Goal: Transaction & Acquisition: Purchase product/service

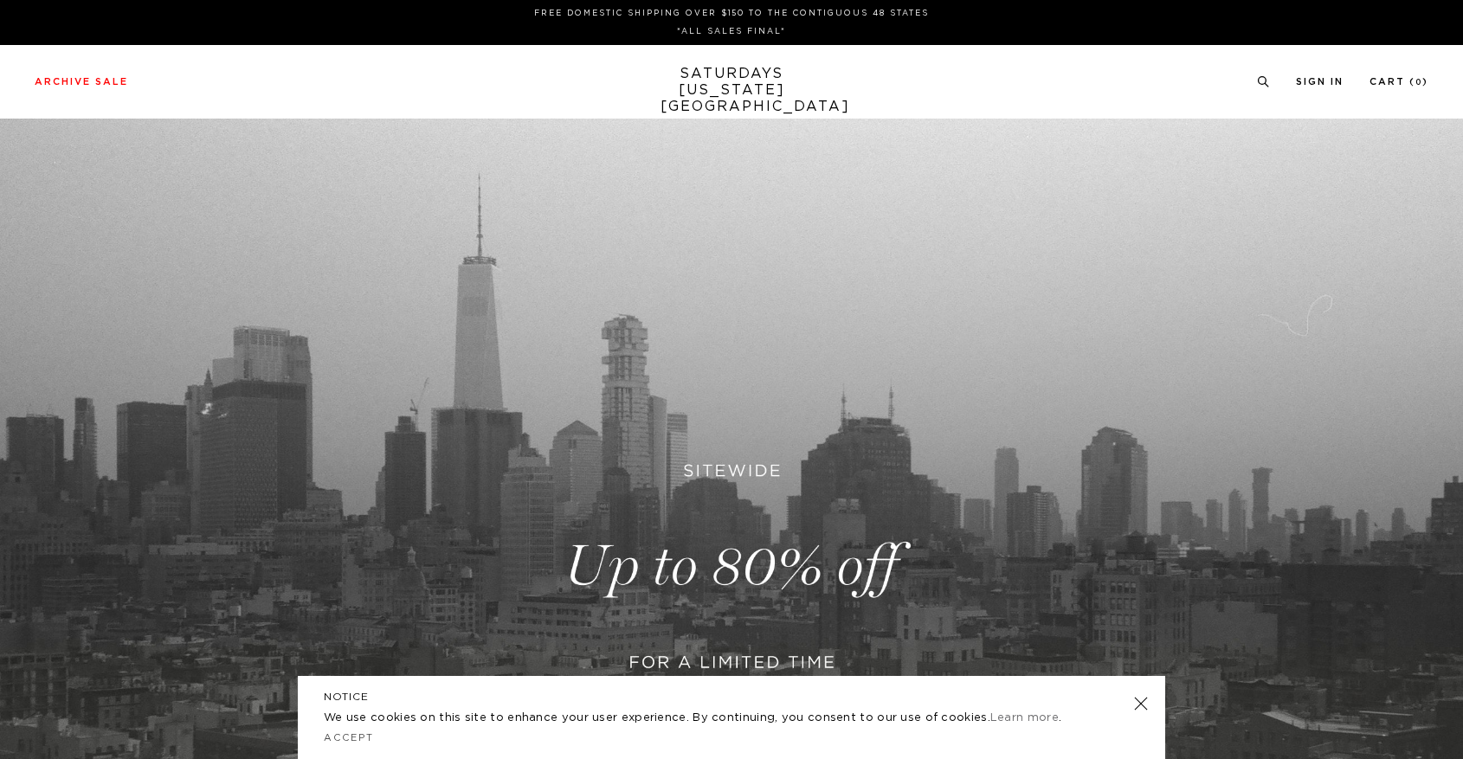
click at [670, 502] on link at bounding box center [731, 567] width 1463 height 896
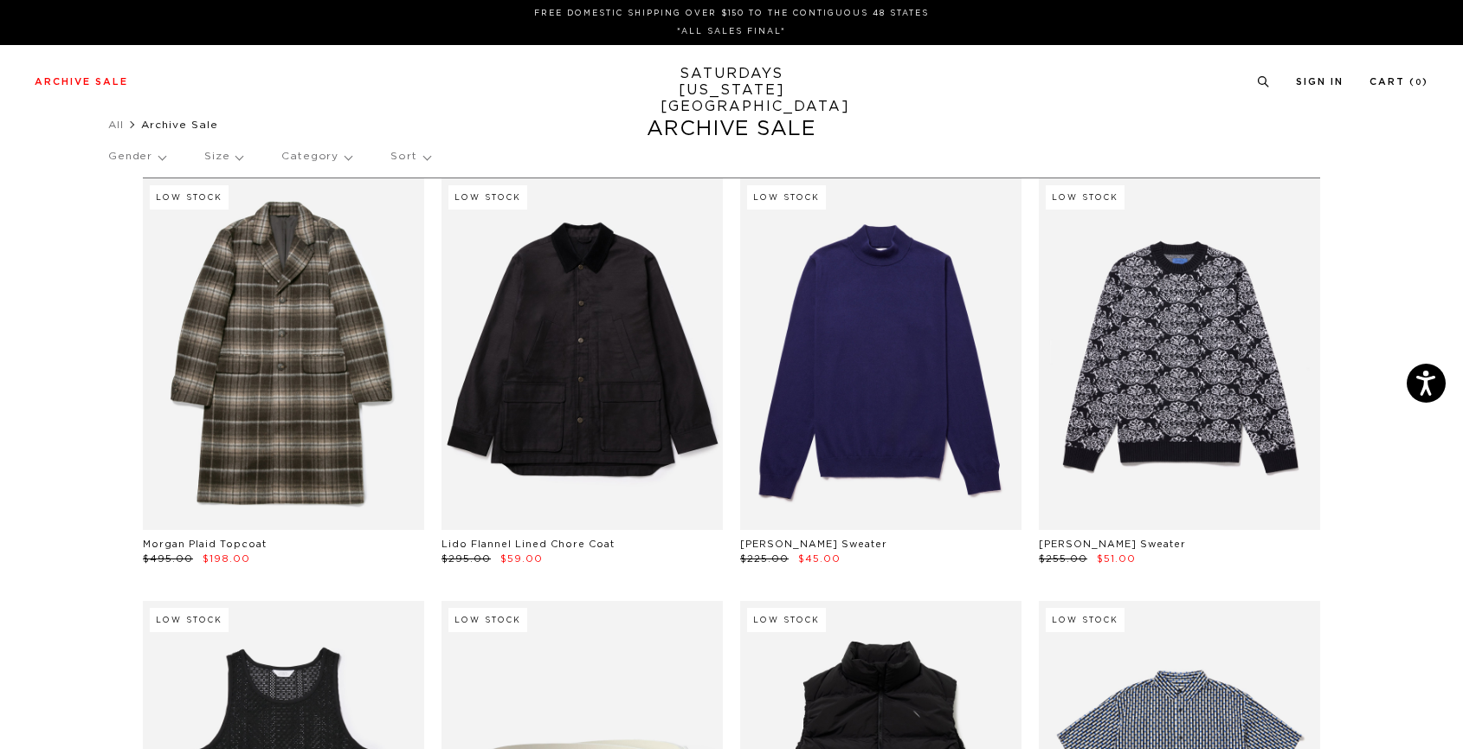
click at [163, 152] on p "Gender" at bounding box center [136, 157] width 57 height 40
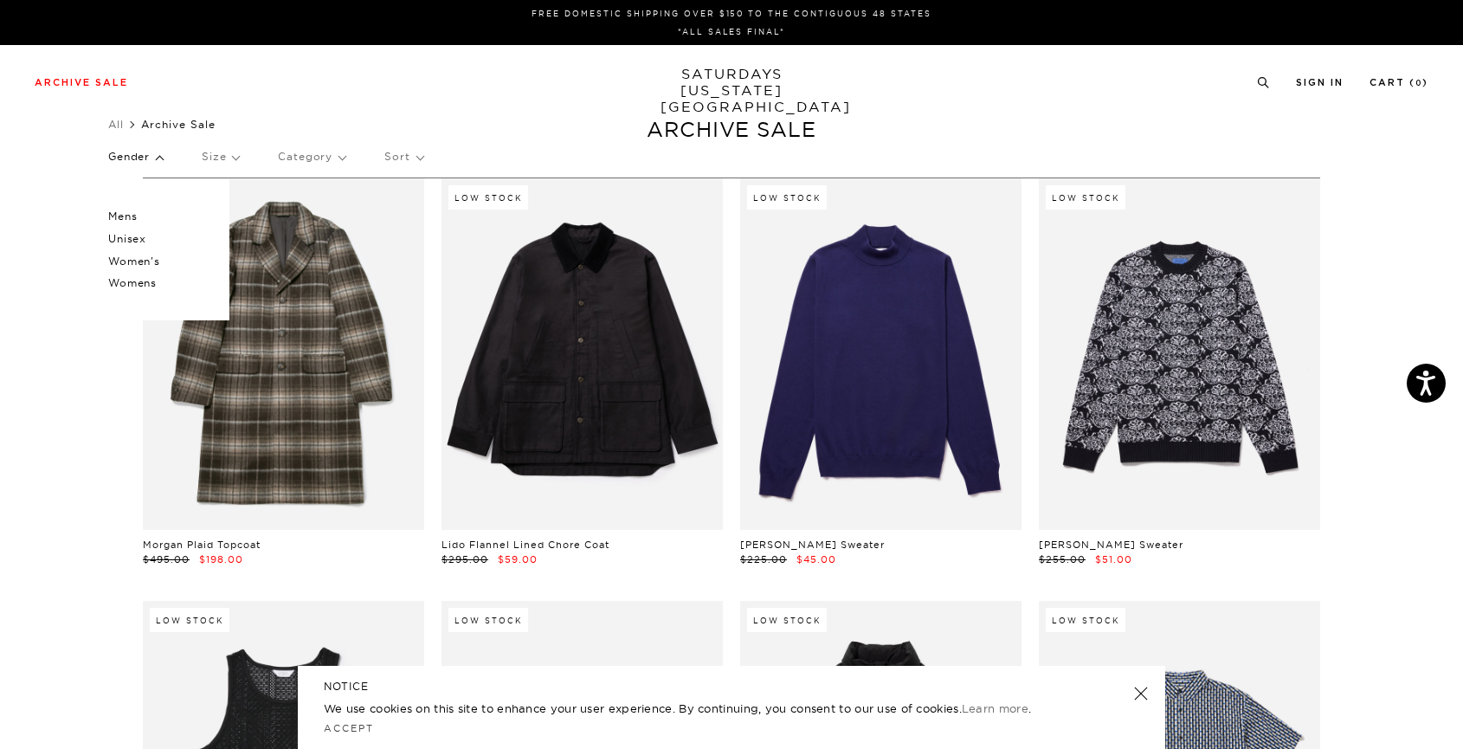
click at [140, 216] on p "Mens" at bounding box center [160, 216] width 104 height 23
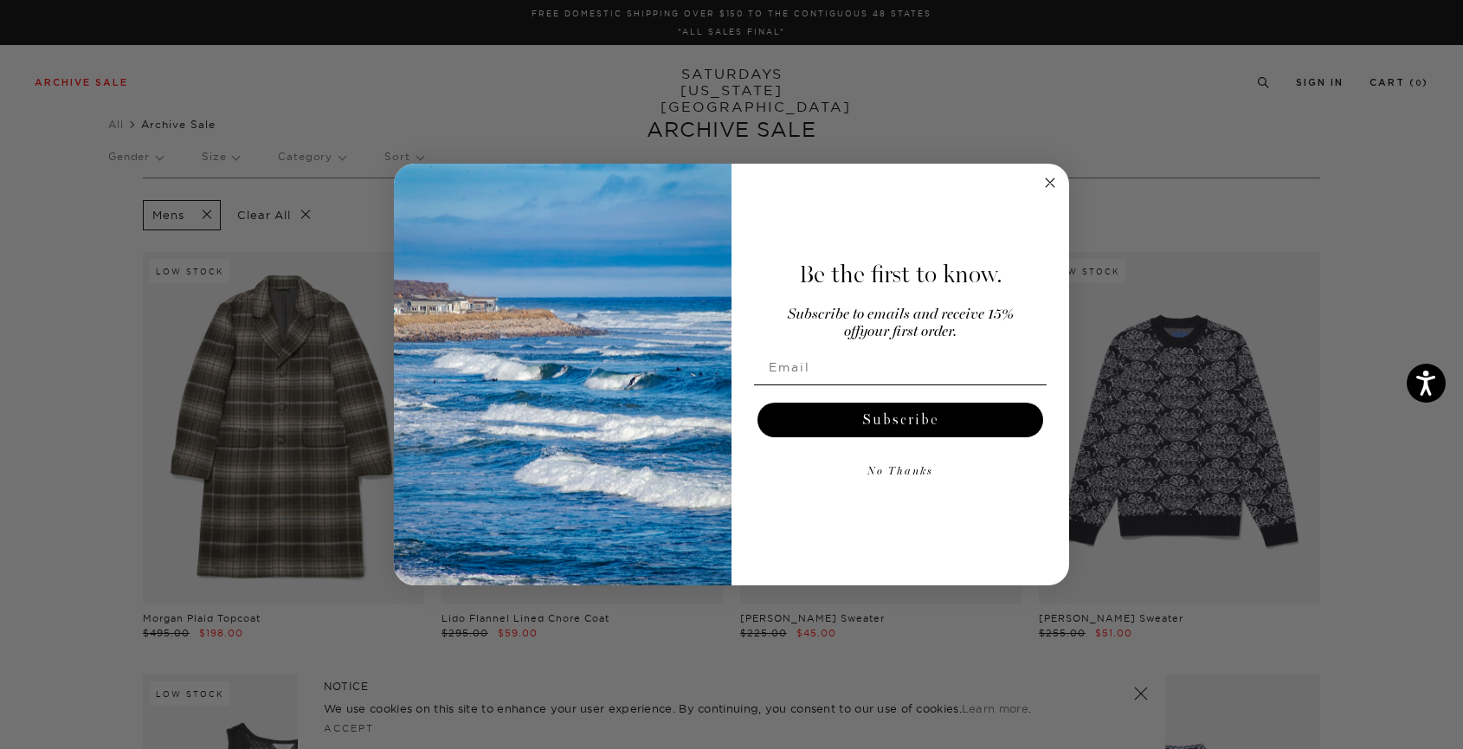
click at [1055, 176] on circle "Close dialog" at bounding box center [1051, 182] width 20 height 20
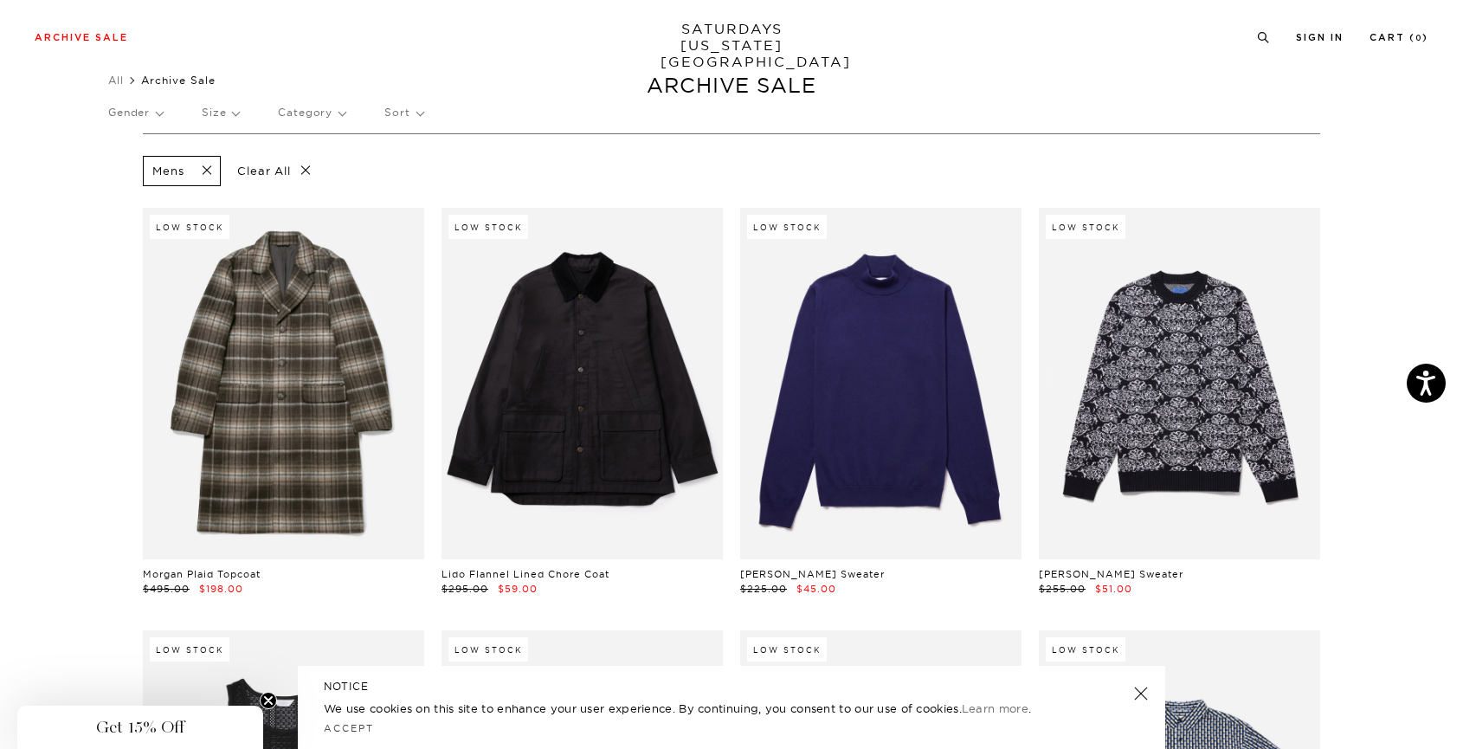
scroll to position [0, 3]
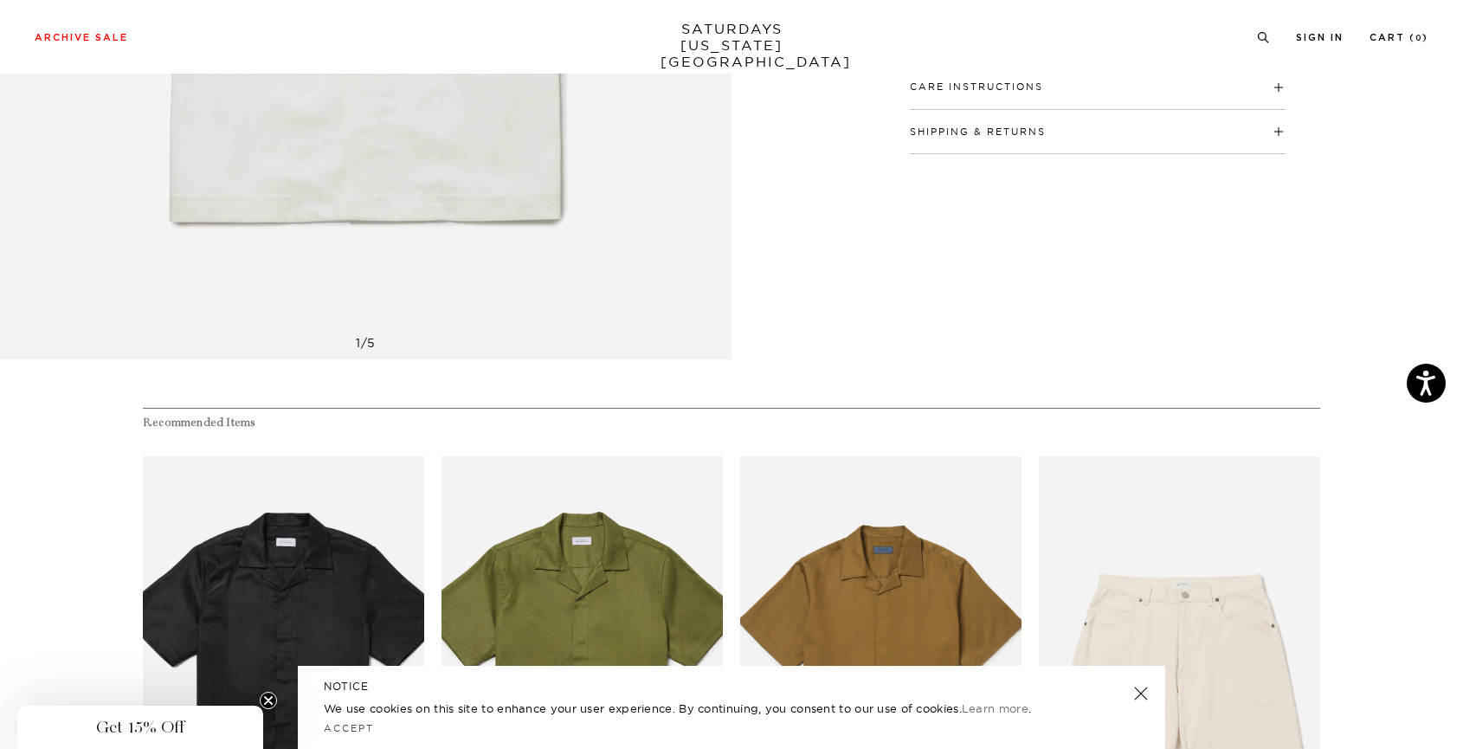
scroll to position [354, 0]
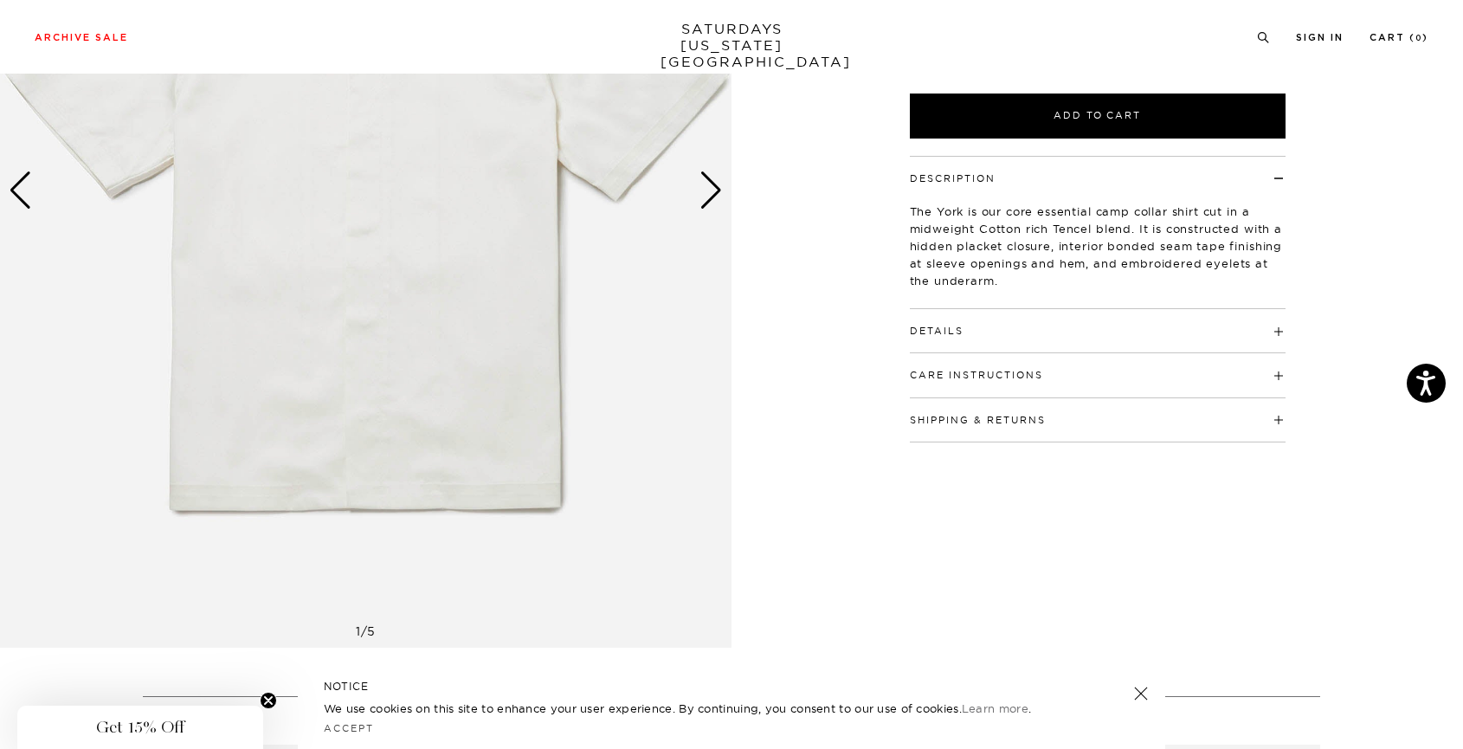
click at [707, 197] on div "Next slide" at bounding box center [711, 190] width 23 height 38
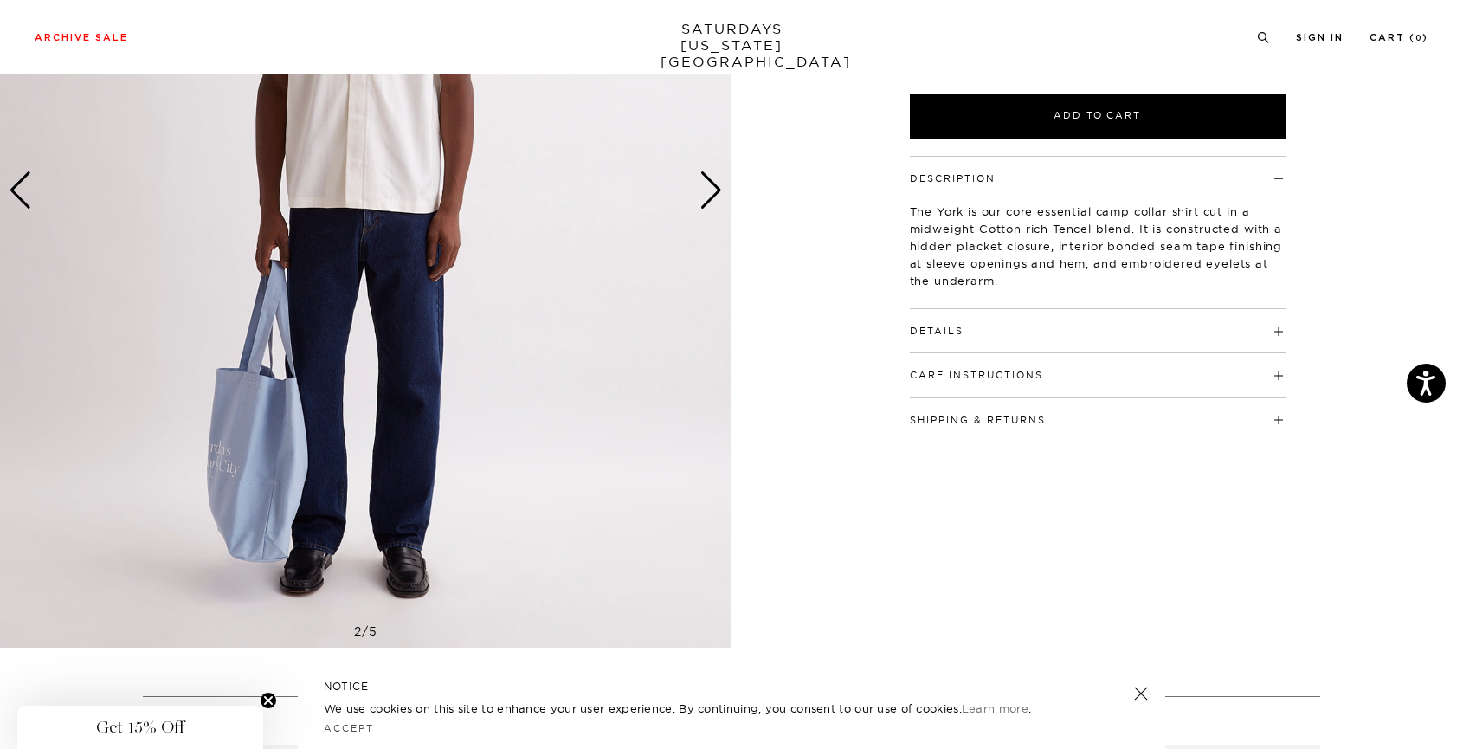
click at [707, 197] on div "Next slide" at bounding box center [711, 190] width 23 height 38
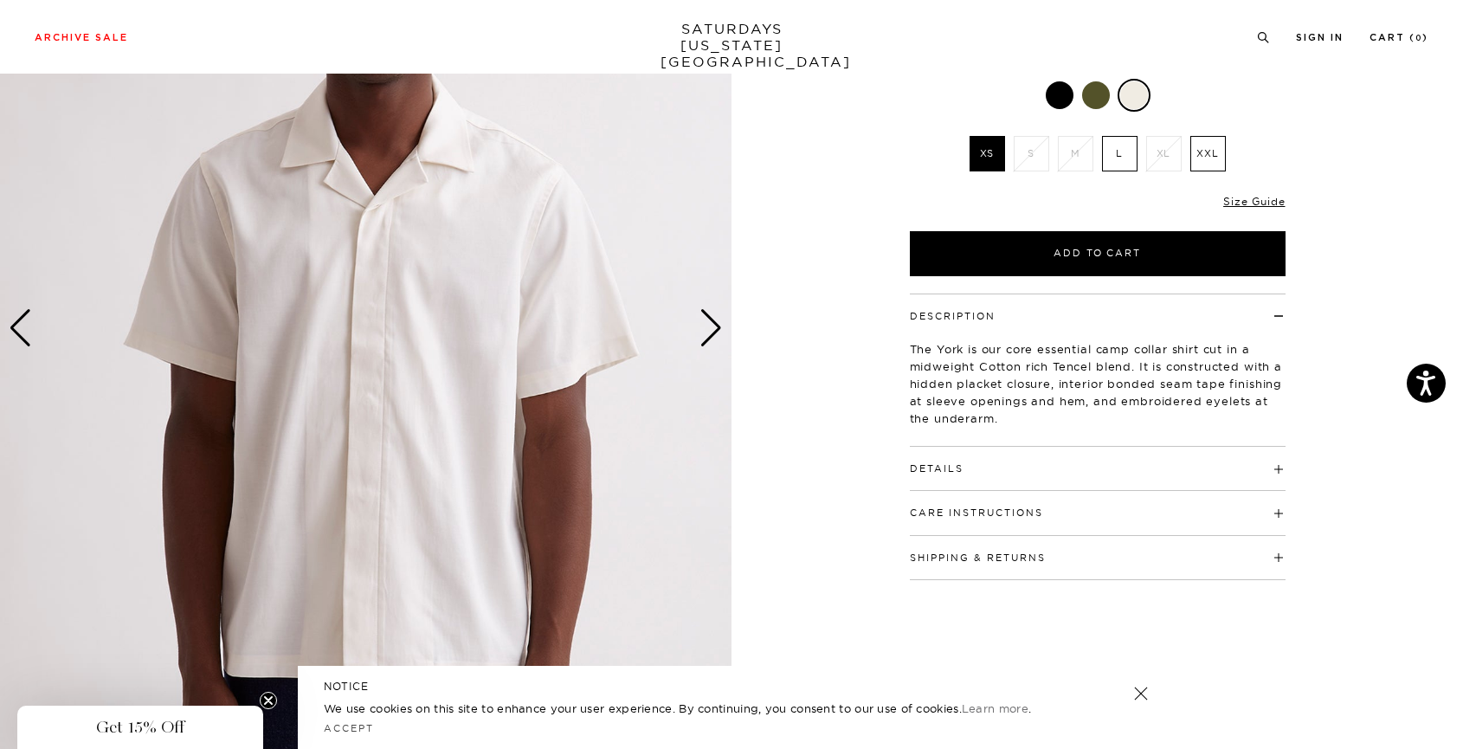
scroll to position [217, 0]
click at [972, 468] on h4 "Details" at bounding box center [1098, 460] width 376 height 29
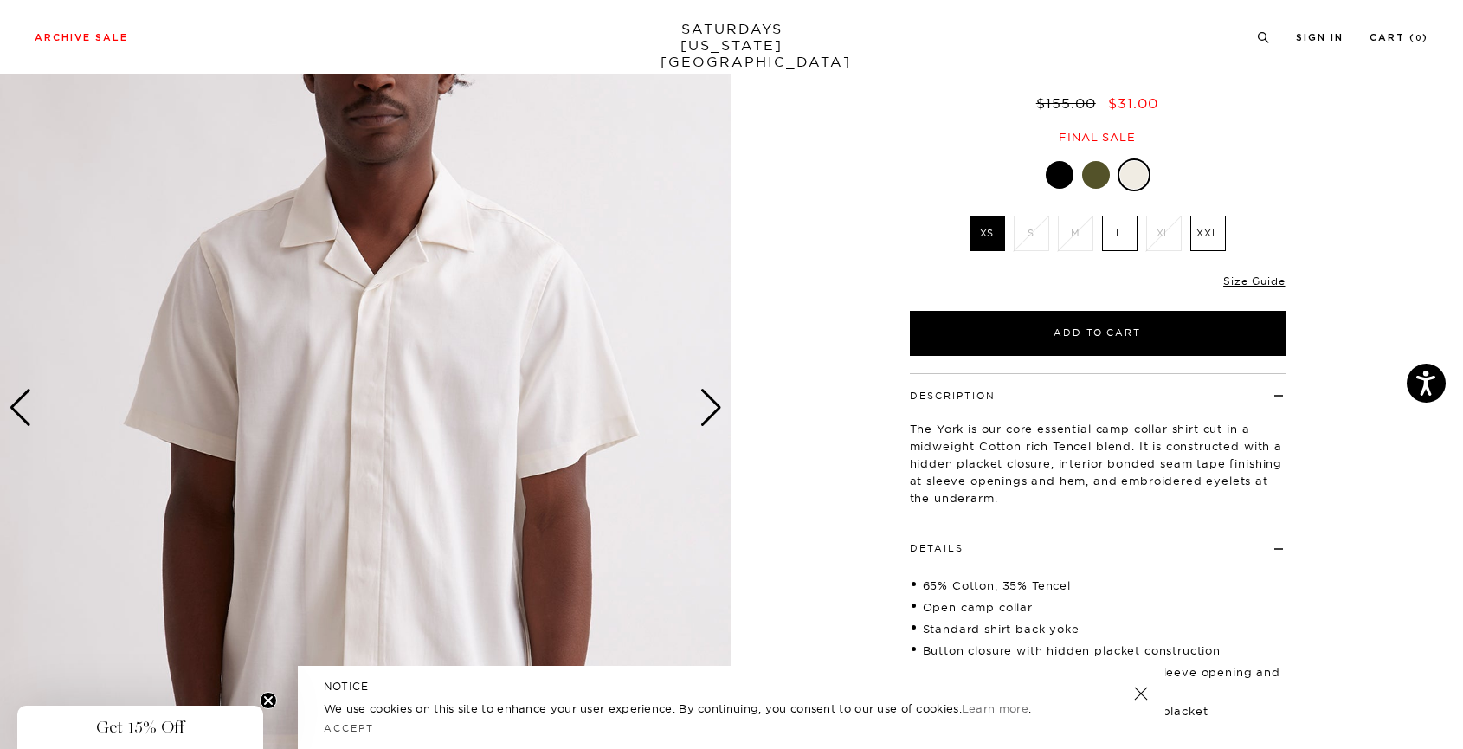
scroll to position [136, 0]
click at [1122, 235] on label "L" at bounding box center [1120, 234] width 36 height 36
click at [0, 0] on input "L" at bounding box center [0, 0] width 0 height 0
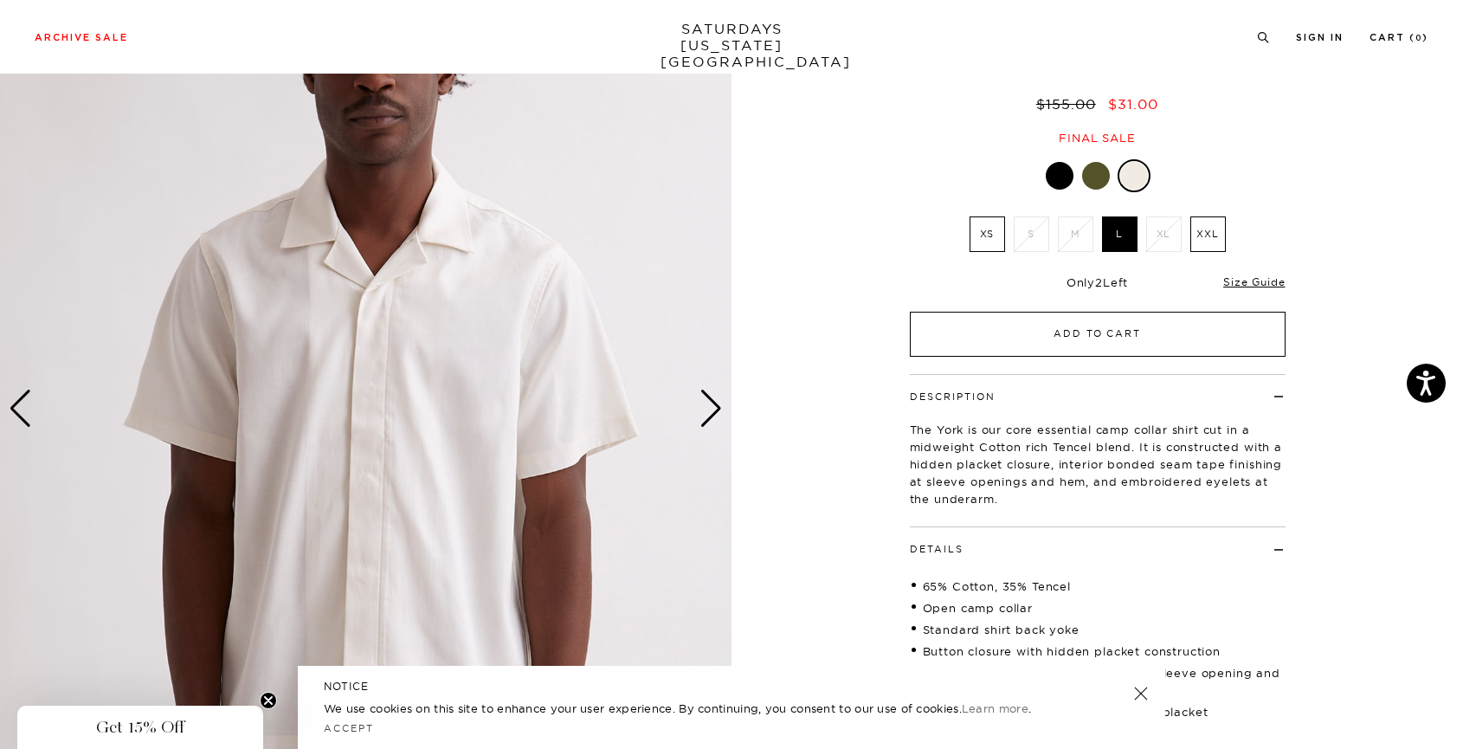
click at [1048, 342] on button "Add to Cart" at bounding box center [1098, 334] width 376 height 45
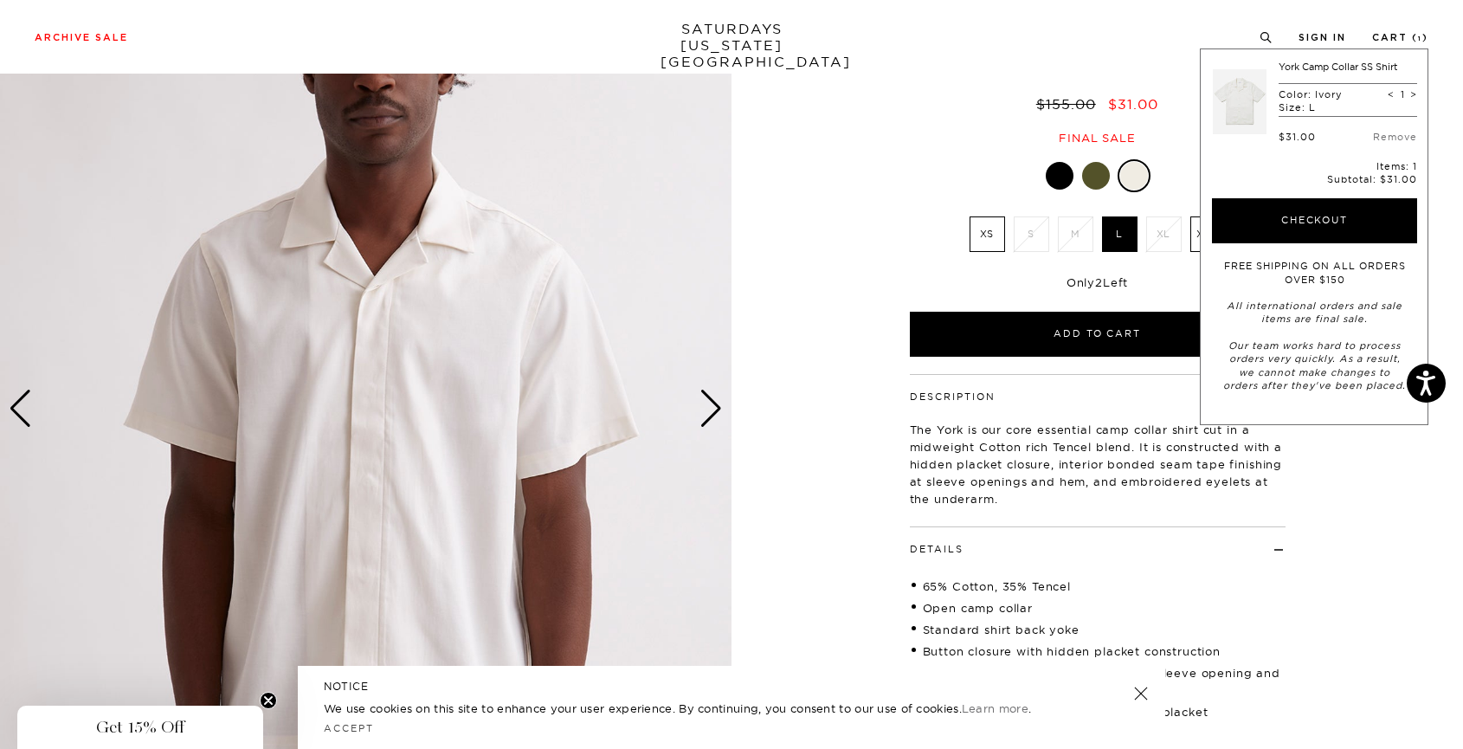
click at [977, 113] on div "$155.00 $31.00" at bounding box center [1098, 104] width 381 height 18
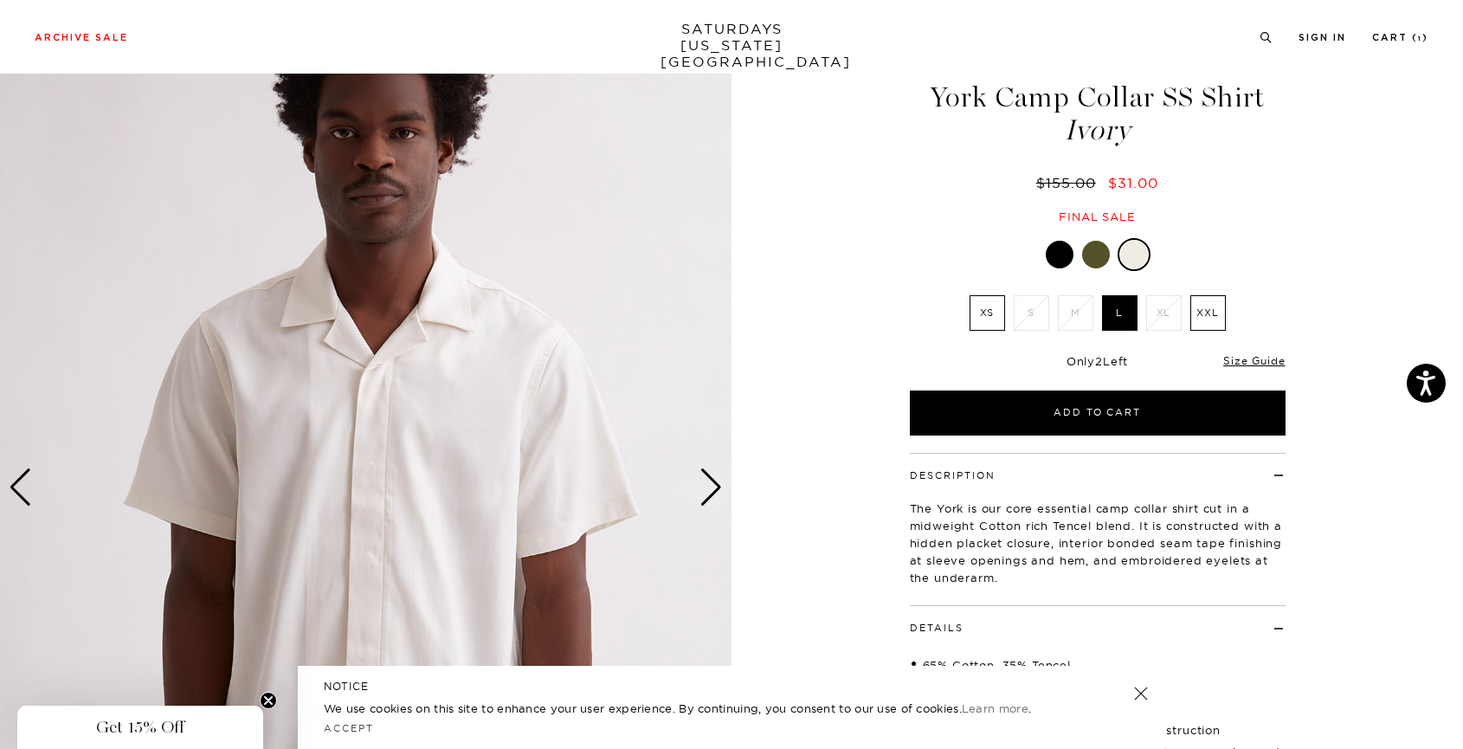
scroll to position [0, 0]
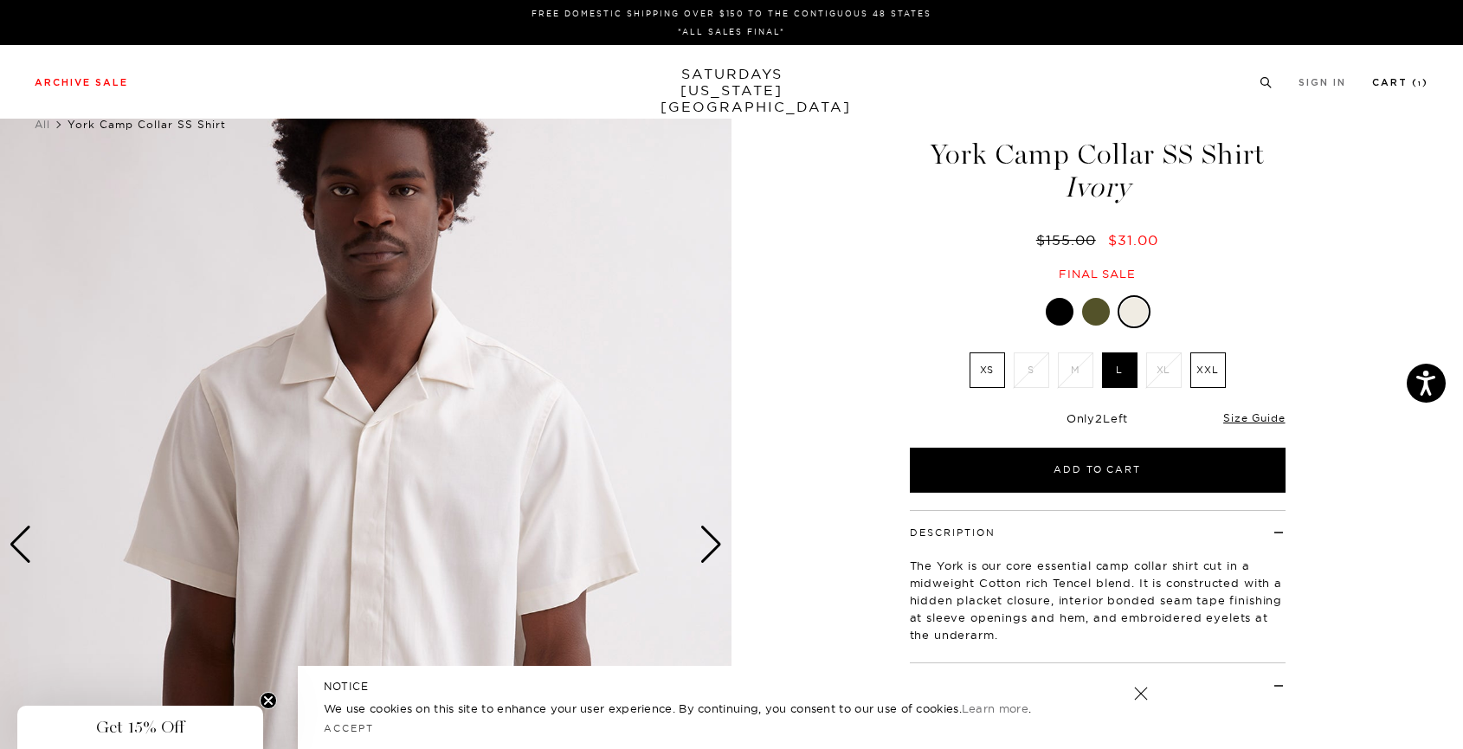
click at [1412, 78] on link "Cart ( 1 )" at bounding box center [1401, 83] width 56 height 10
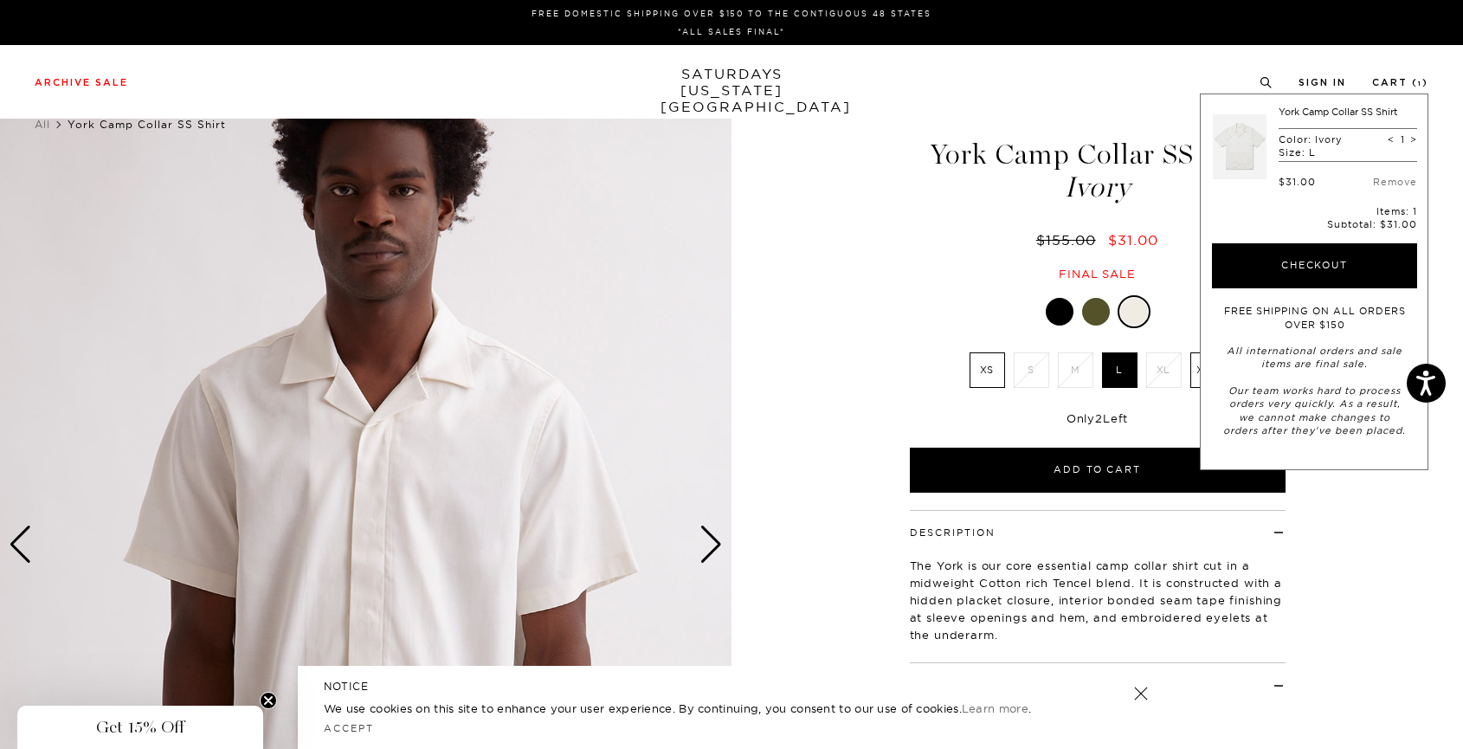
click at [1131, 96] on div "Archive Sale Men's Tees Shirts Shorts Swim Knitwear Pants Sweats Women's" at bounding box center [731, 82] width 1463 height 74
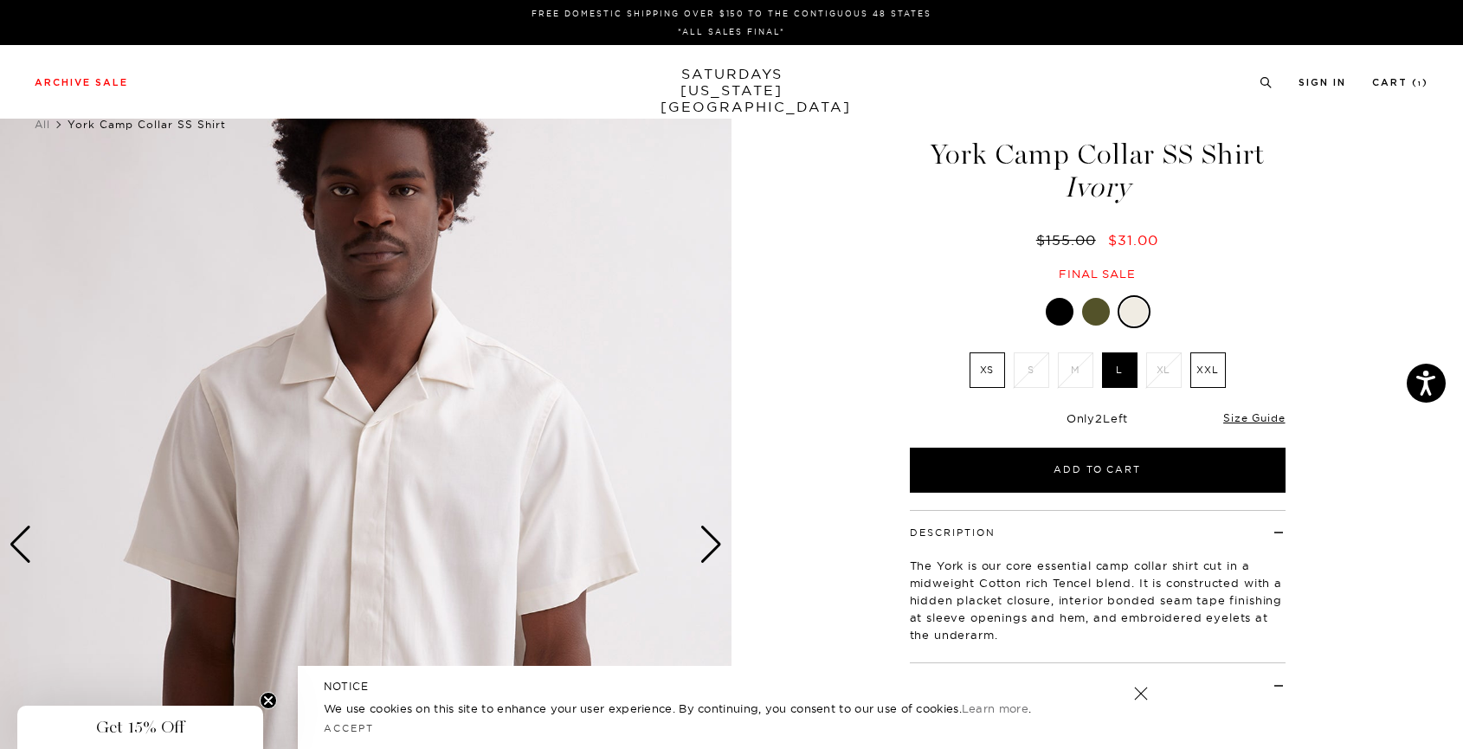
click at [708, 542] on div "Next slide" at bounding box center [711, 545] width 23 height 38
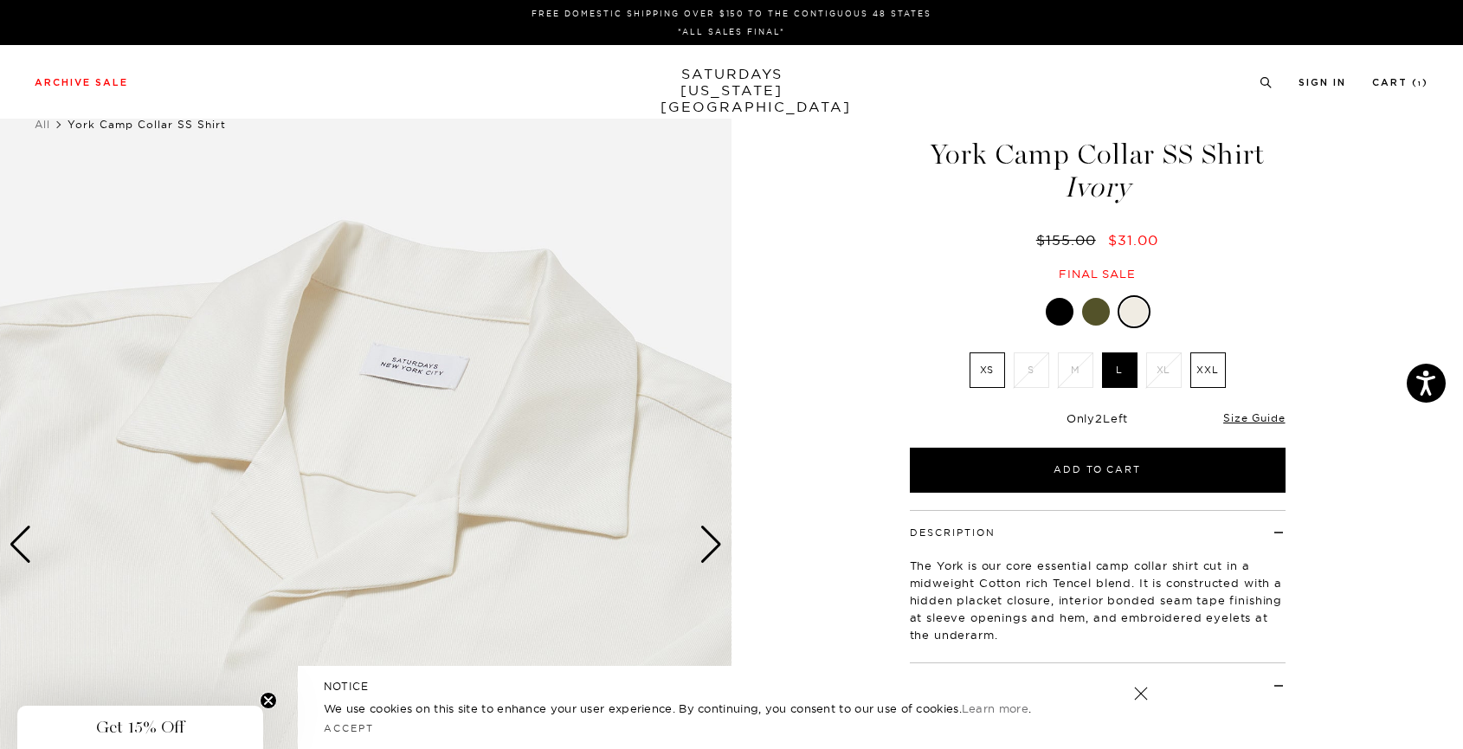
click at [708, 542] on div "Next slide" at bounding box center [711, 545] width 23 height 38
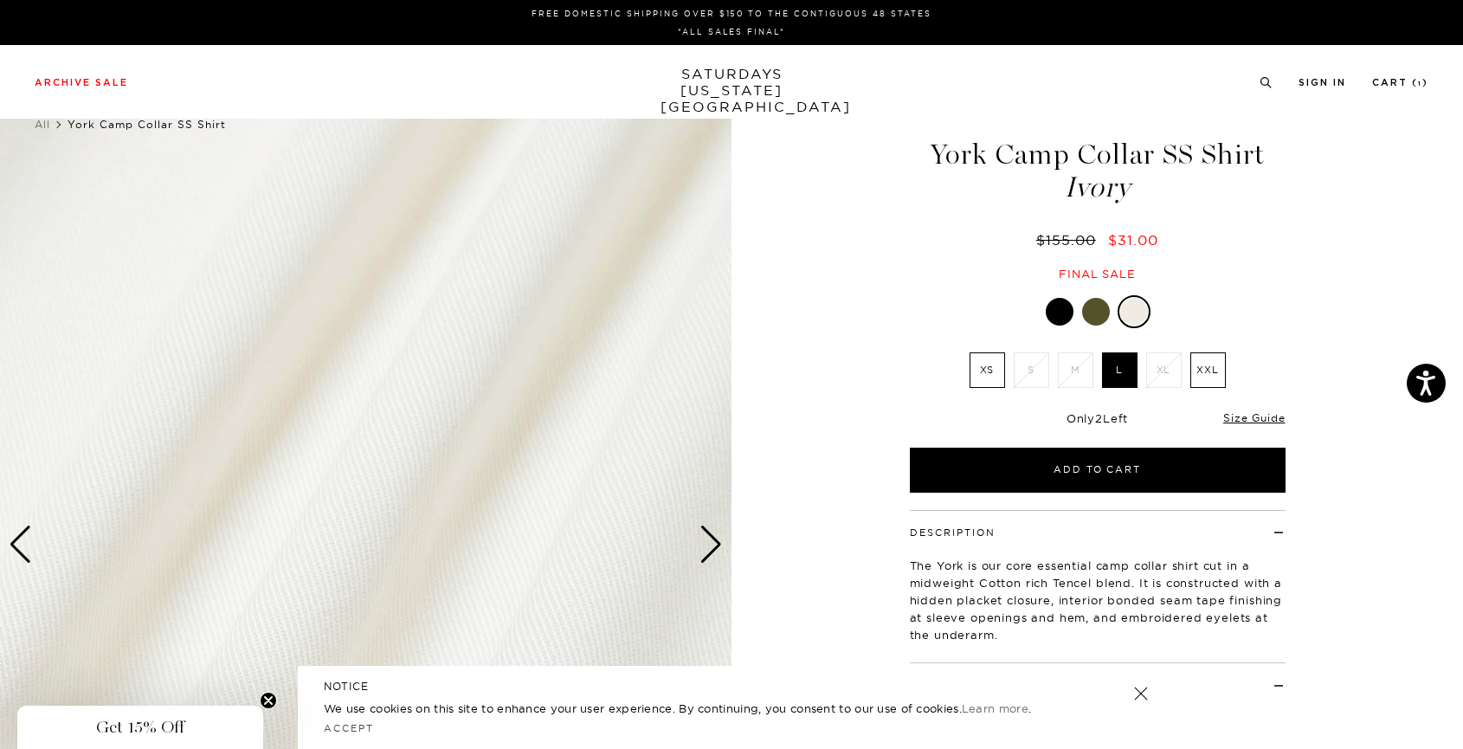
click at [708, 542] on div "Next slide" at bounding box center [711, 545] width 23 height 38
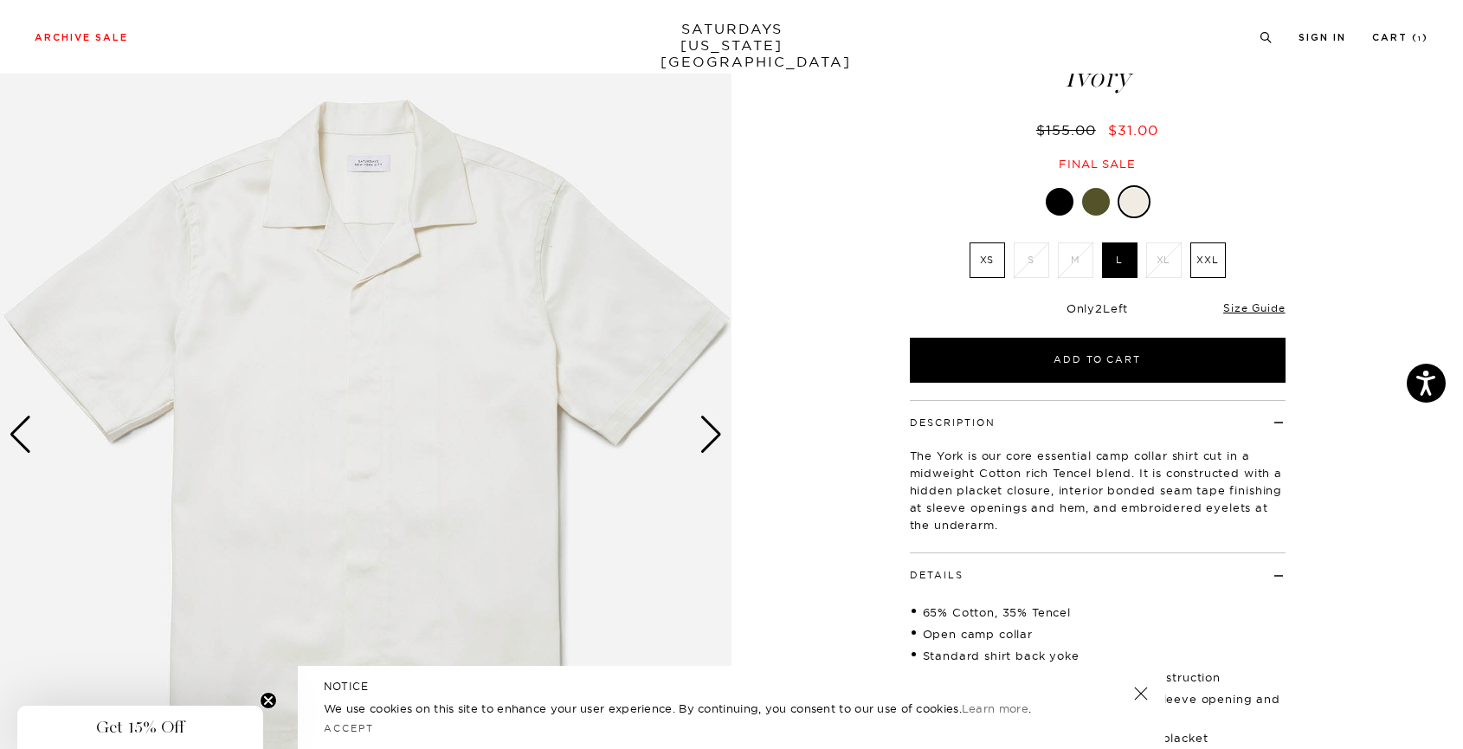
scroll to position [93, 0]
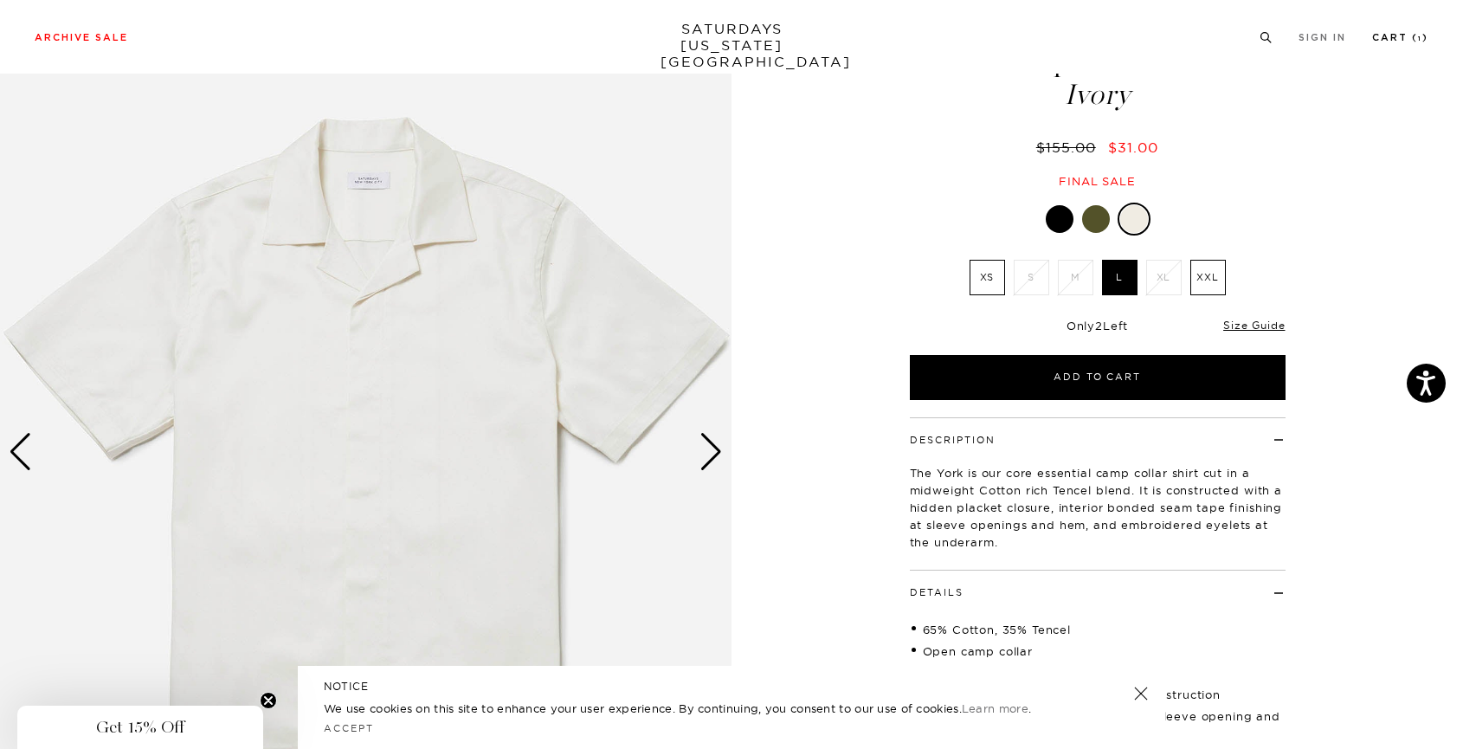
click at [1405, 41] on link "Cart ( 1 )" at bounding box center [1401, 38] width 56 height 10
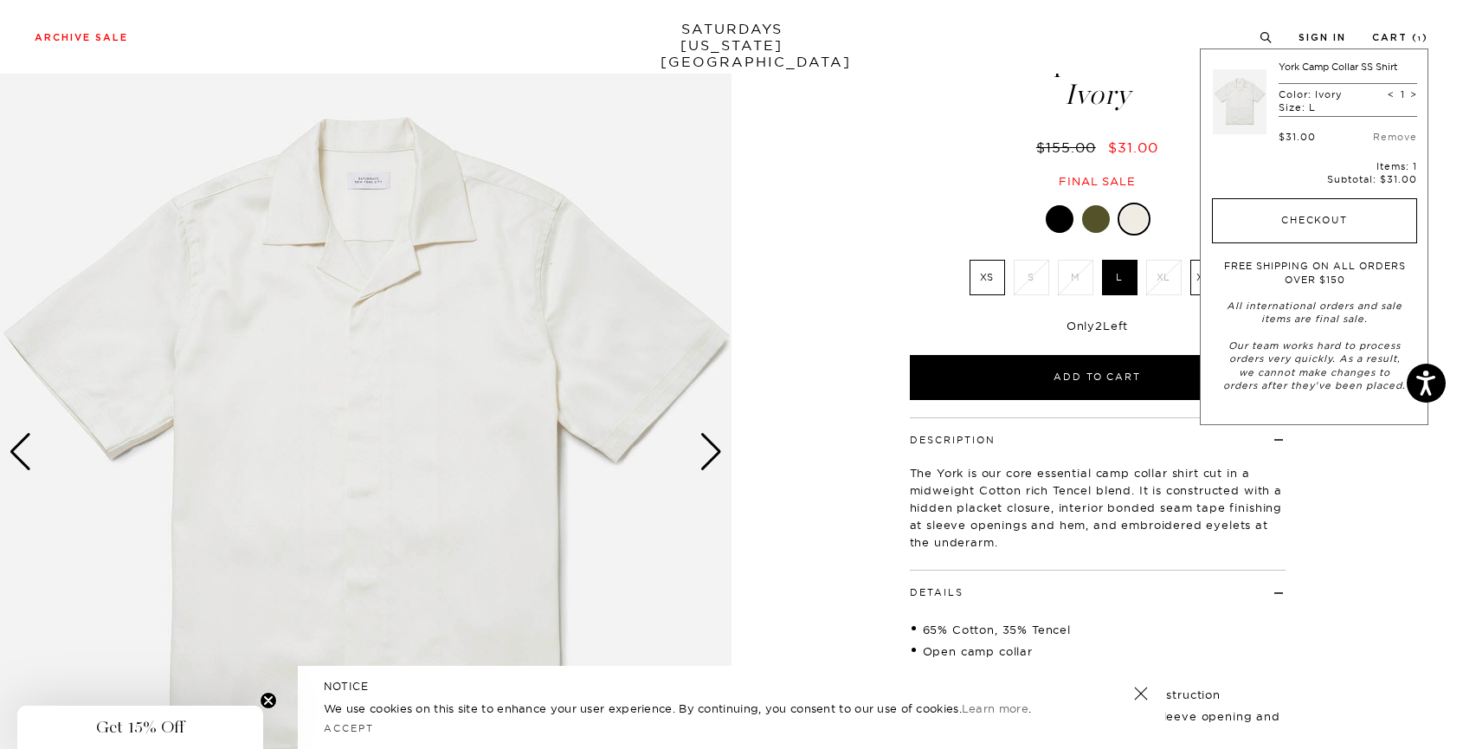
click at [1295, 206] on button "Checkout" at bounding box center [1314, 220] width 205 height 45
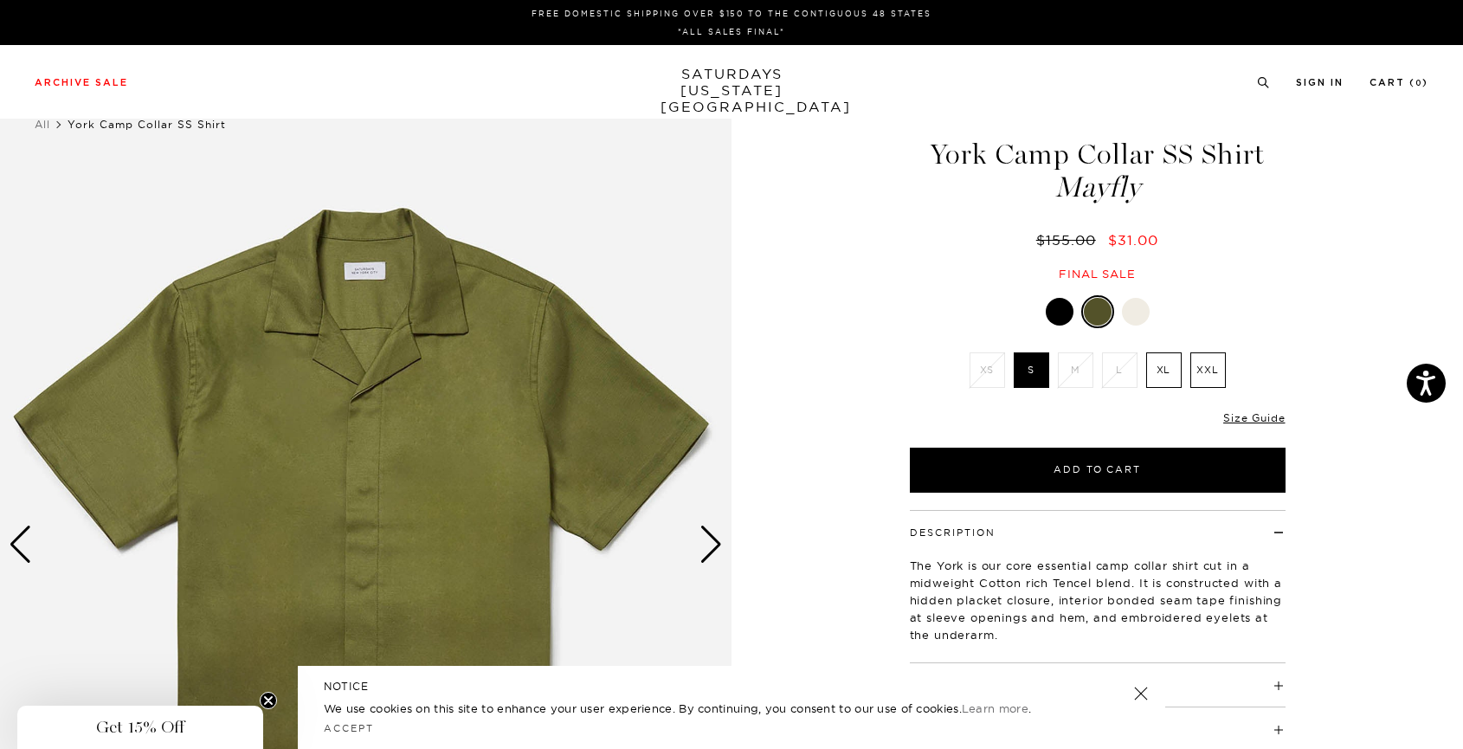
click at [1069, 311] on div at bounding box center [1060, 312] width 28 height 28
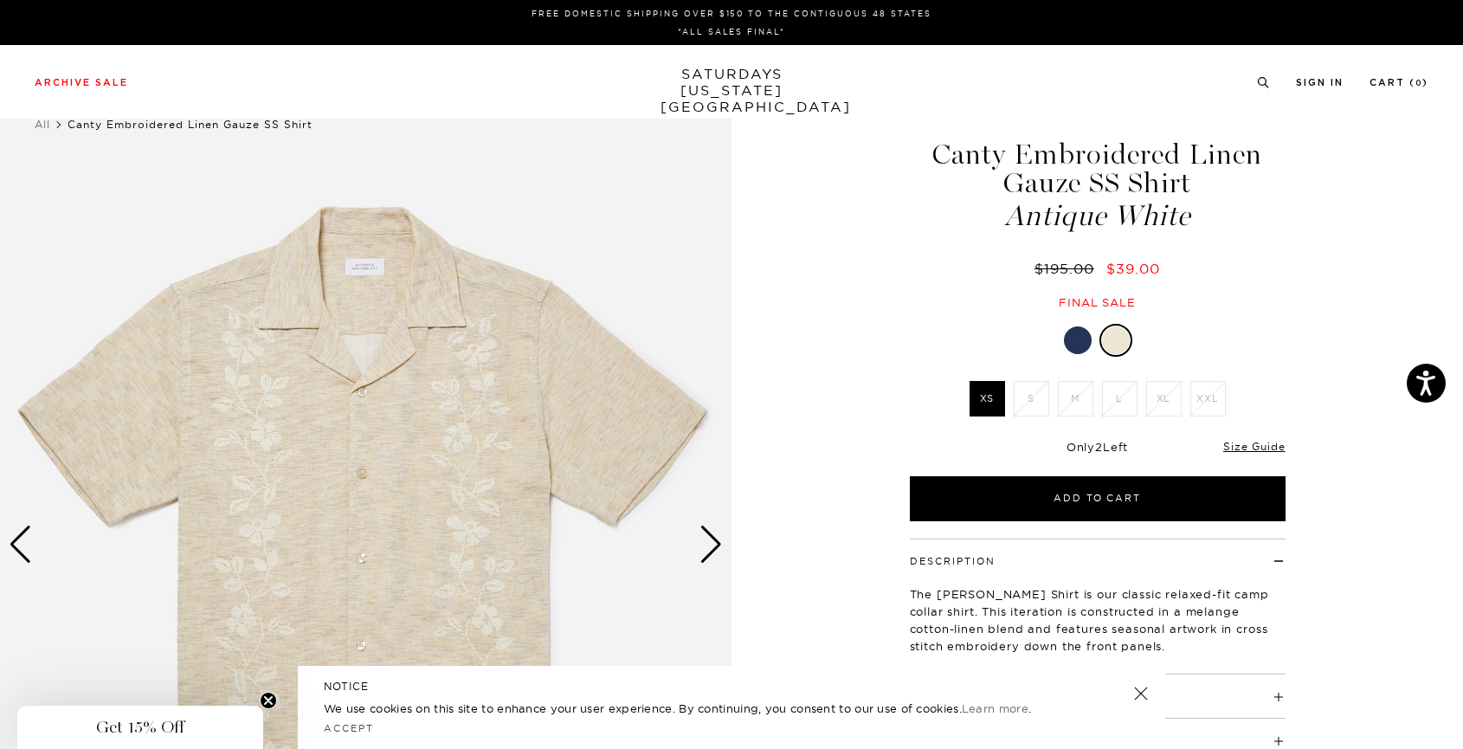
click at [1076, 342] on div at bounding box center [1078, 340] width 28 height 28
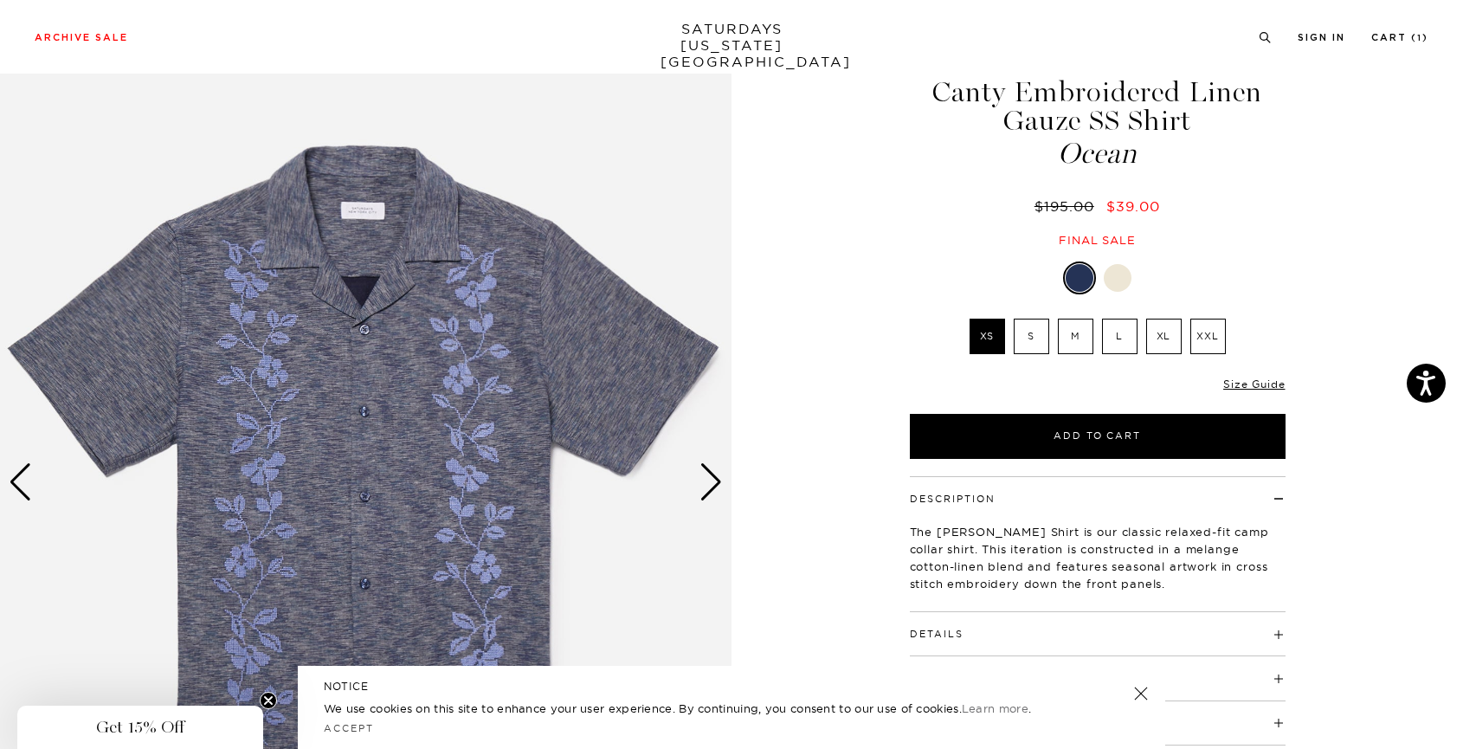
scroll to position [63, 0]
click at [708, 487] on div "Next slide" at bounding box center [711, 481] width 23 height 38
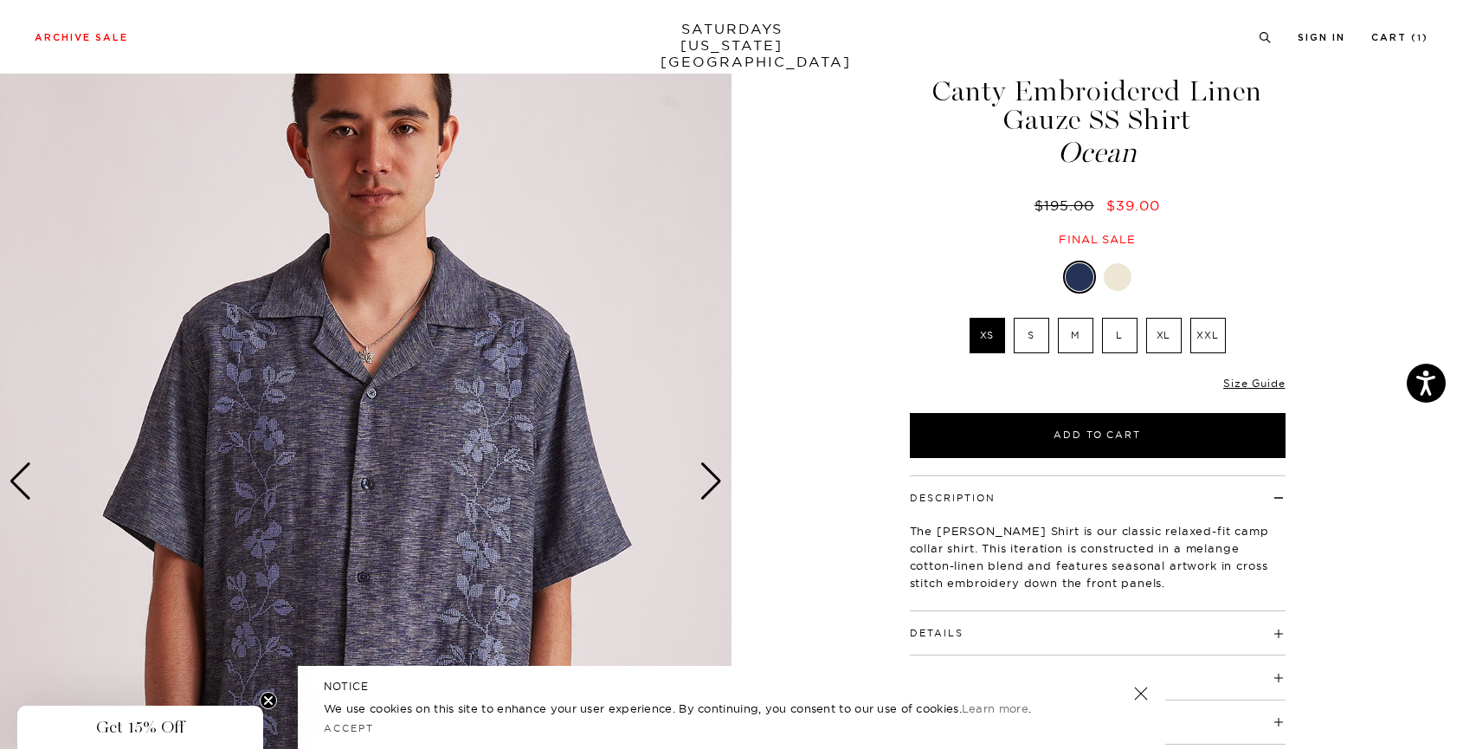
click at [708, 487] on div "Next slide" at bounding box center [711, 481] width 23 height 38
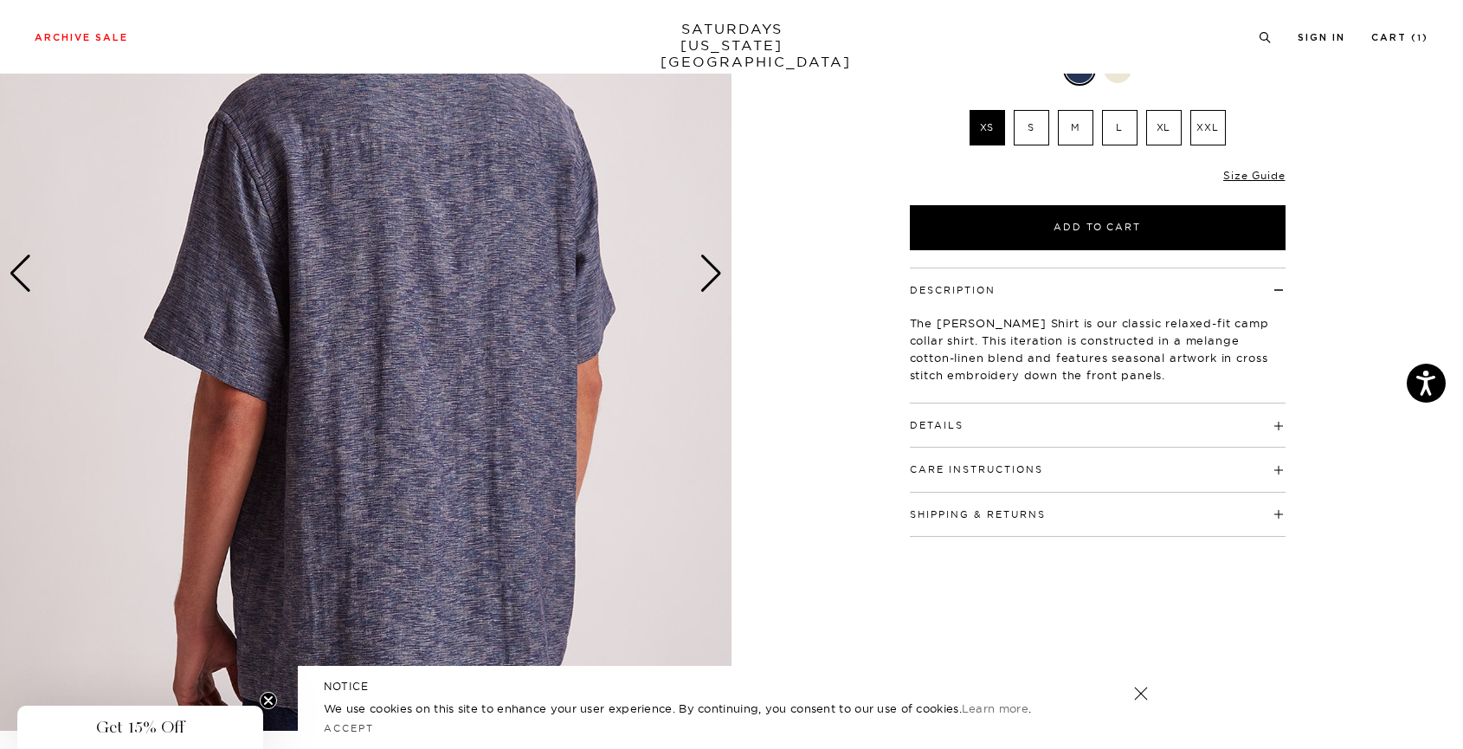
scroll to position [0, 0]
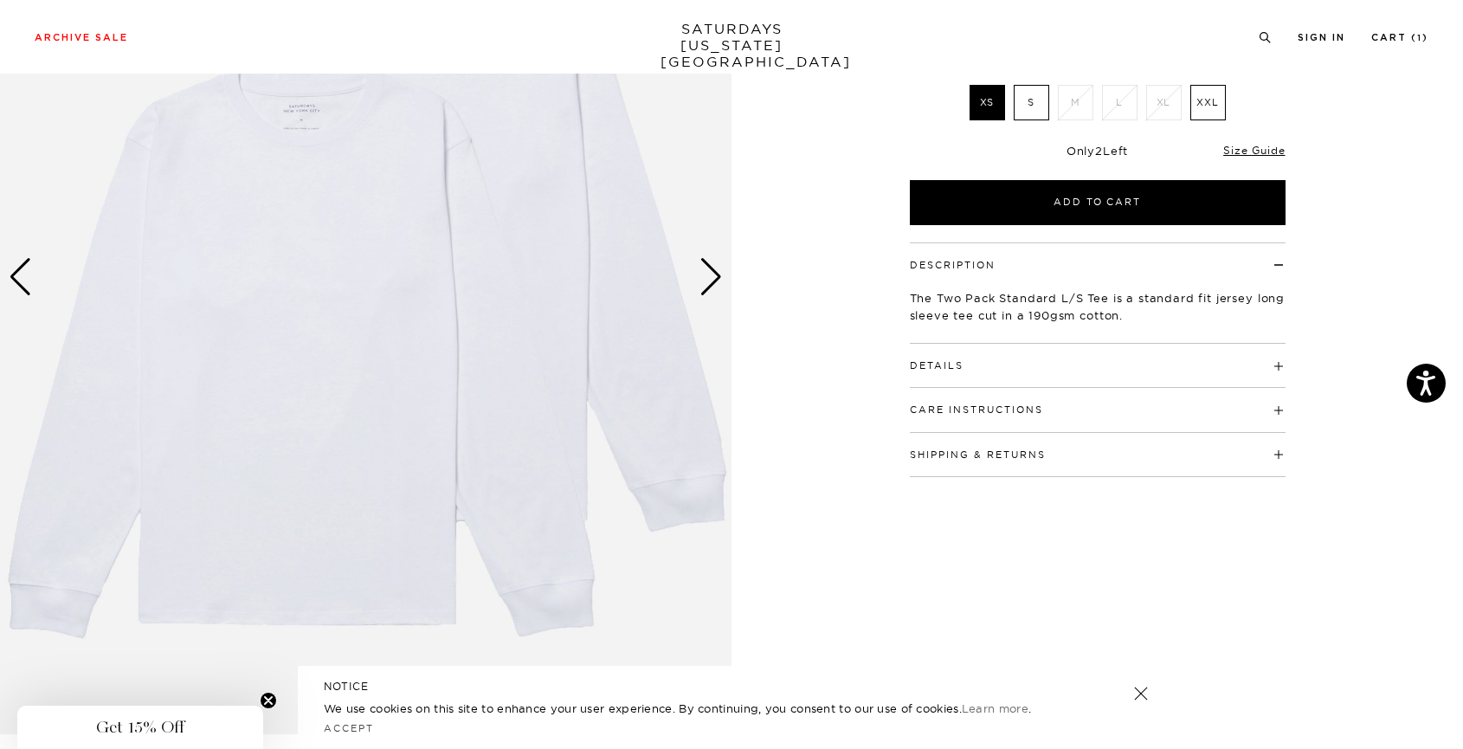
scroll to position [262, 0]
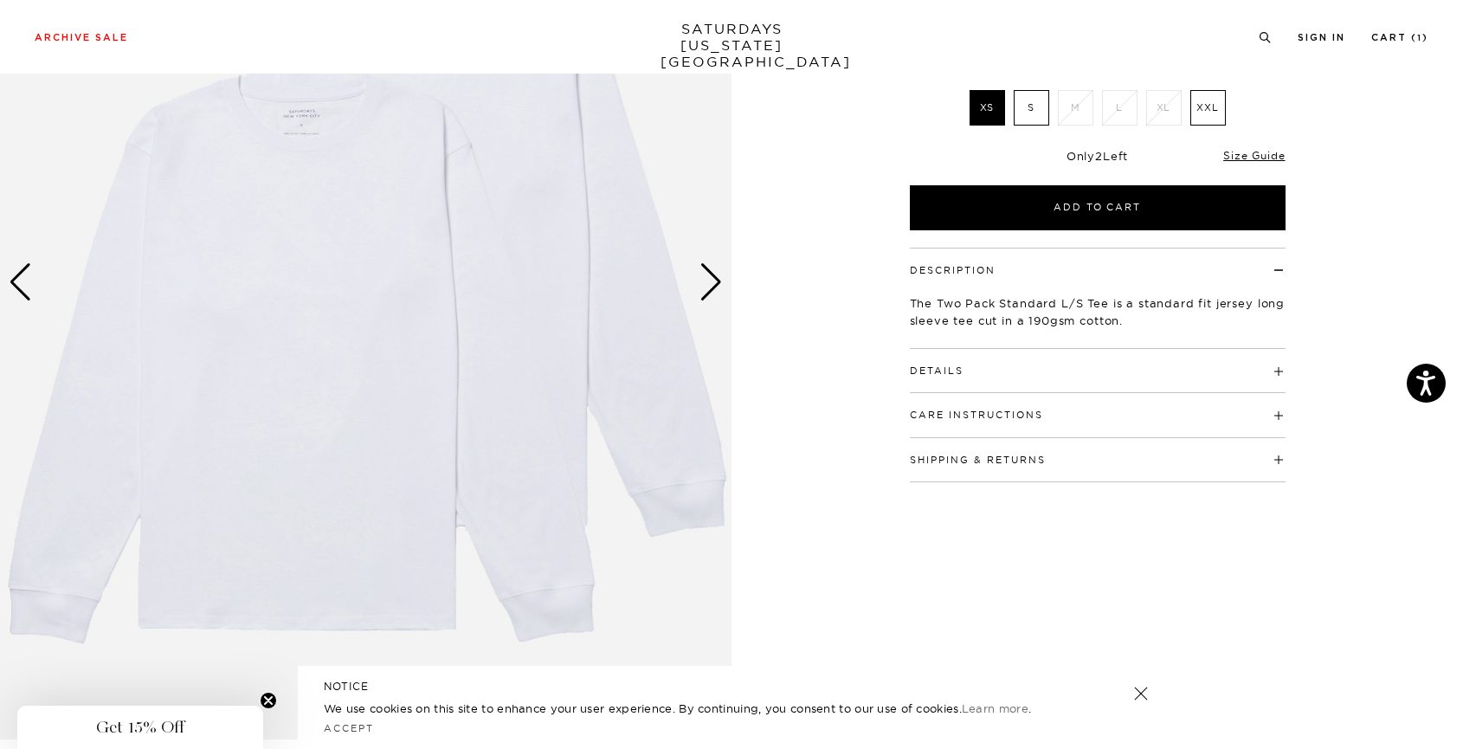
click at [716, 290] on div "Next slide" at bounding box center [711, 282] width 23 height 38
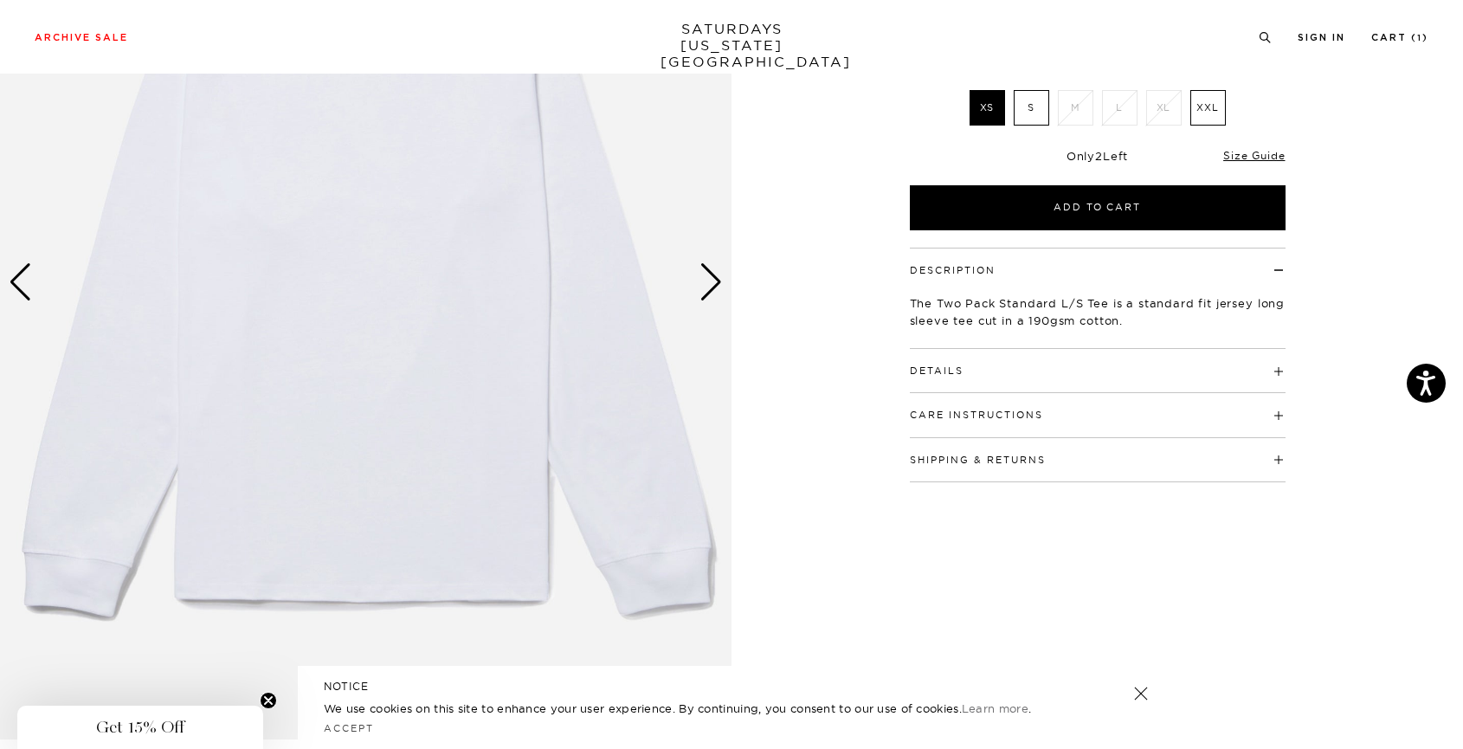
click at [716, 290] on div "Next slide" at bounding box center [711, 282] width 23 height 38
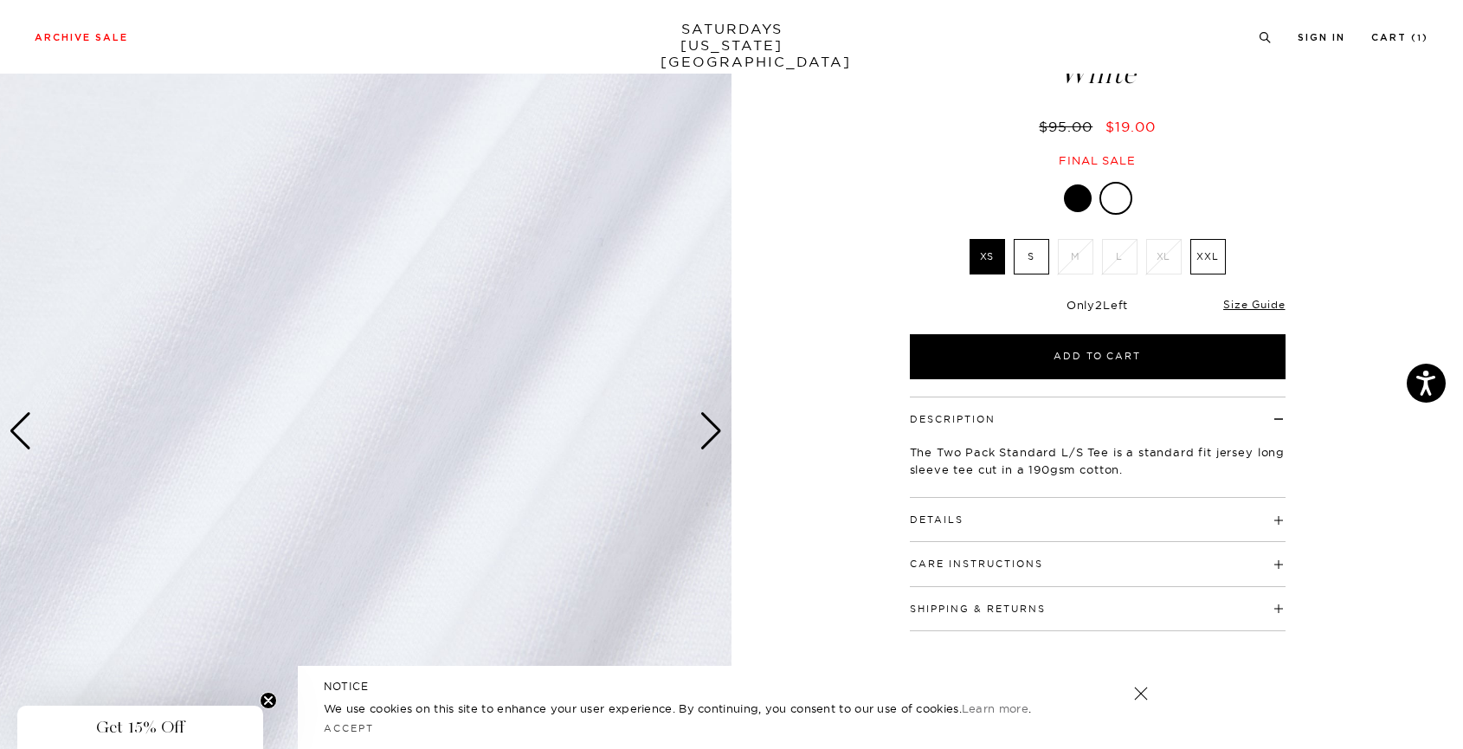
scroll to position [110, 0]
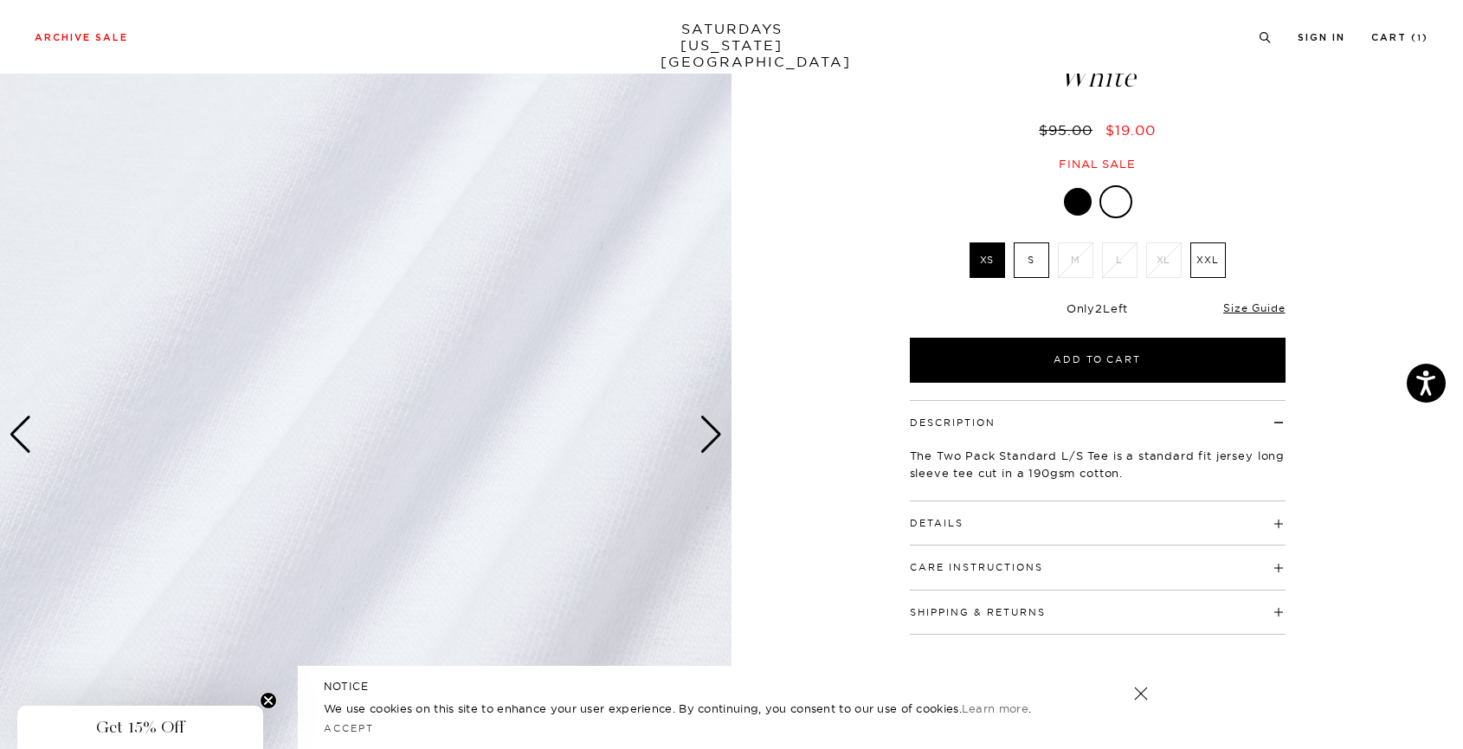
click at [700, 440] on div "Next slide" at bounding box center [711, 435] width 23 height 38
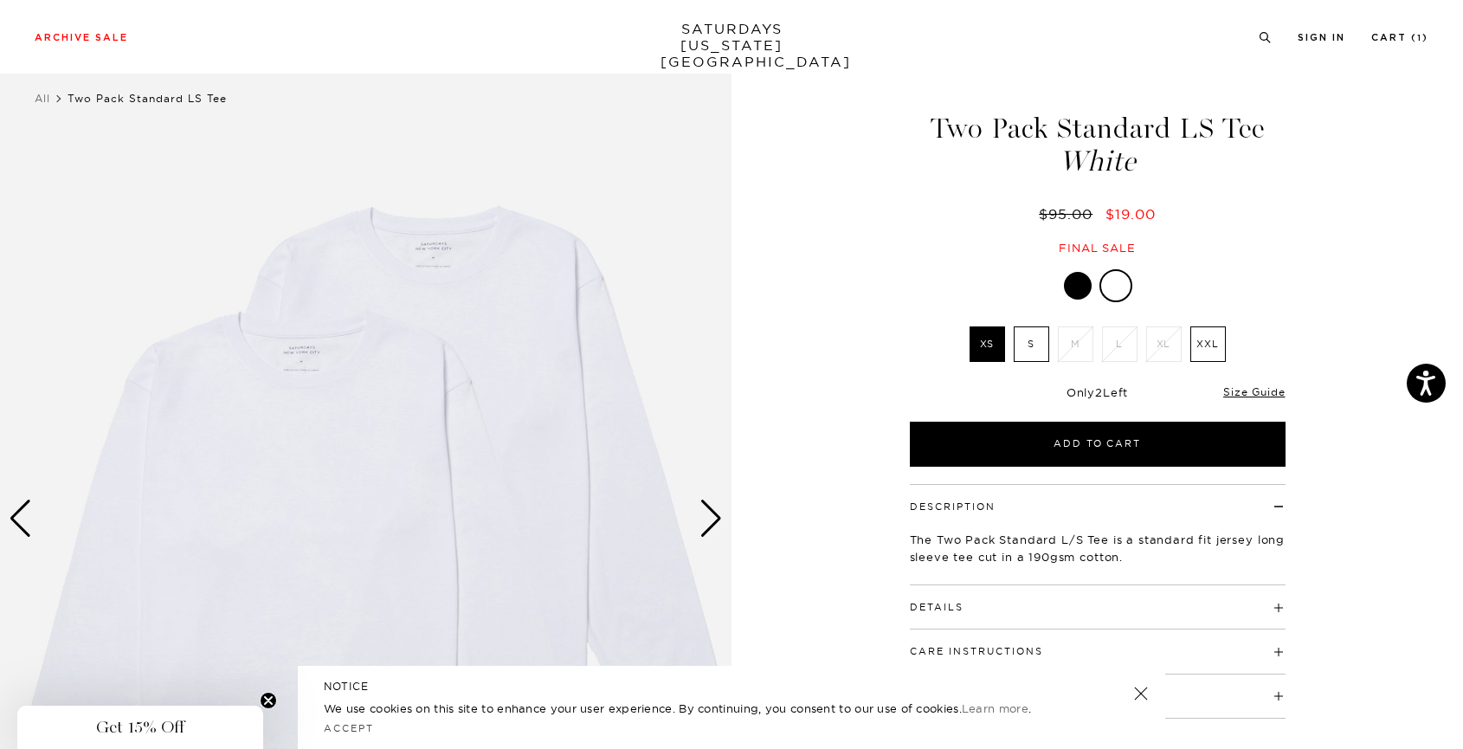
scroll to position [27, 0]
